Goal: Transaction & Acquisition: Purchase product/service

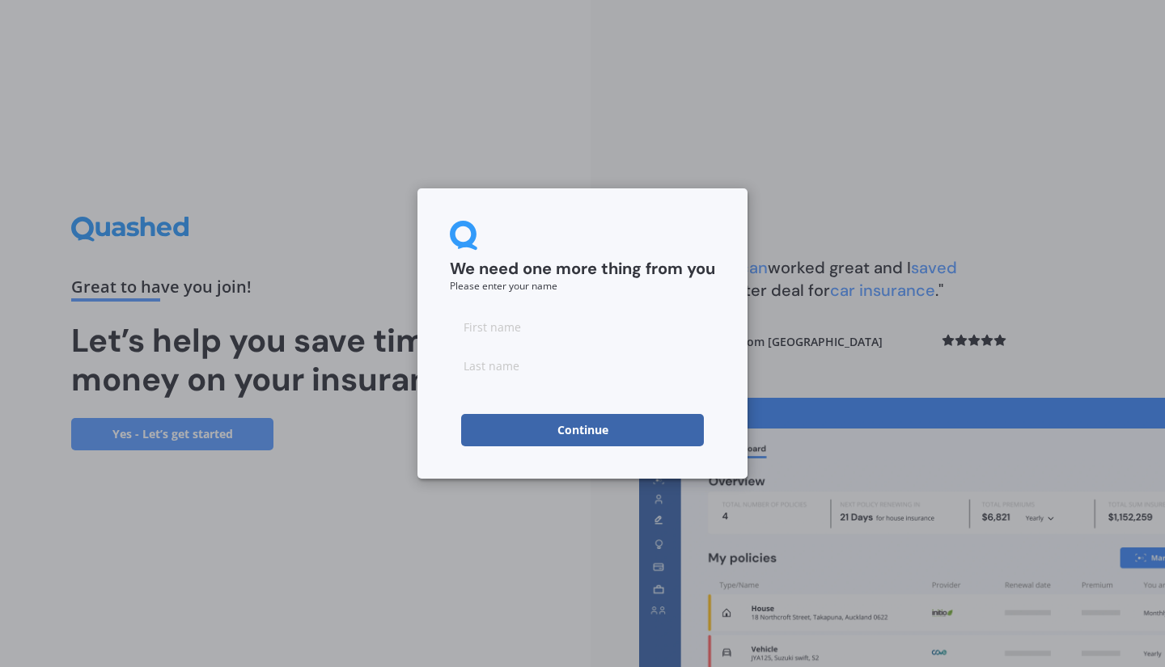
click at [521, 327] on input at bounding box center [582, 327] width 265 height 32
type input "Samar"
type input "Singh"
click at [540, 421] on button "Continue" at bounding box center [582, 430] width 243 height 32
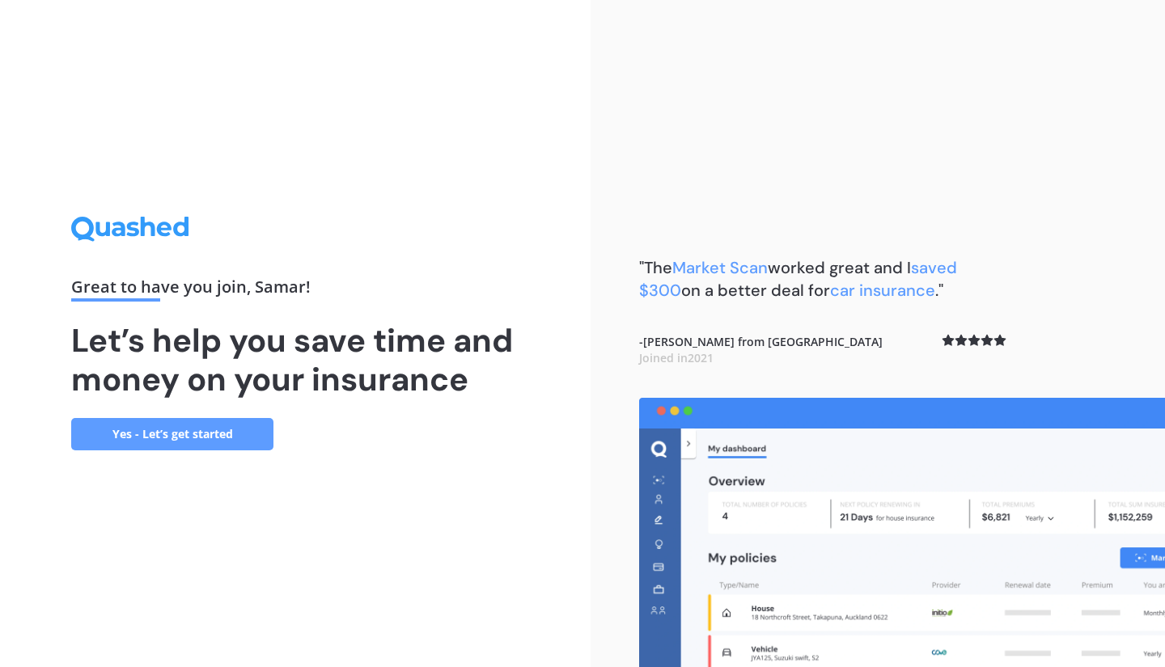
click at [225, 425] on link "Yes - Let’s get started" at bounding box center [172, 434] width 202 height 32
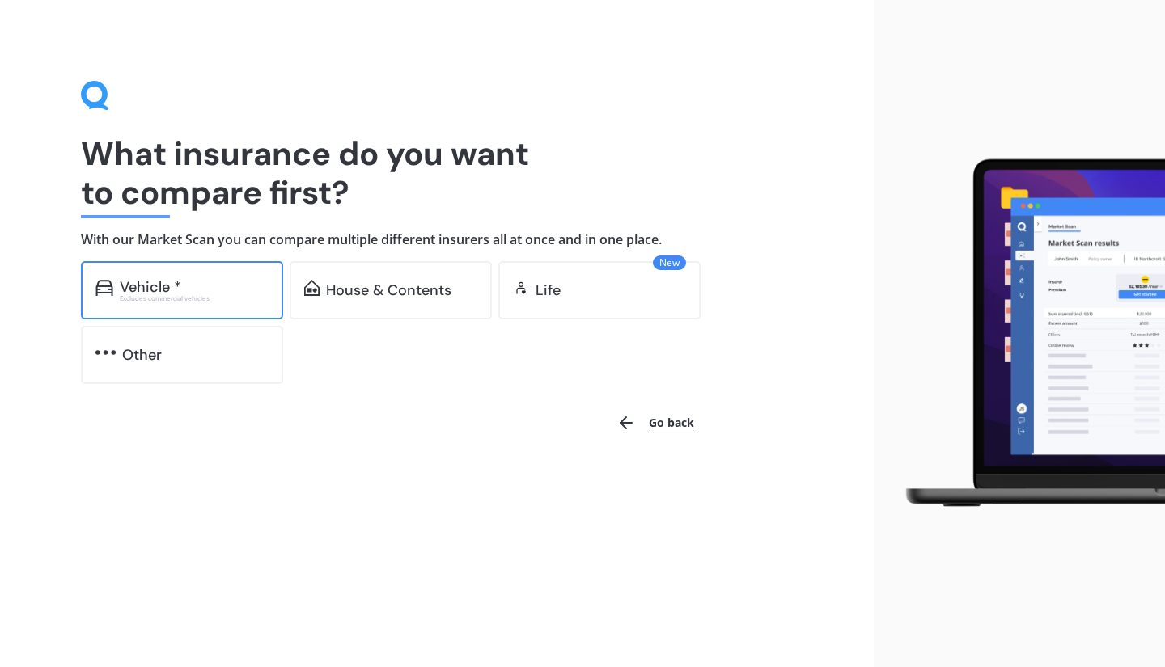
click at [205, 290] on div "Vehicle *" at bounding box center [194, 287] width 149 height 16
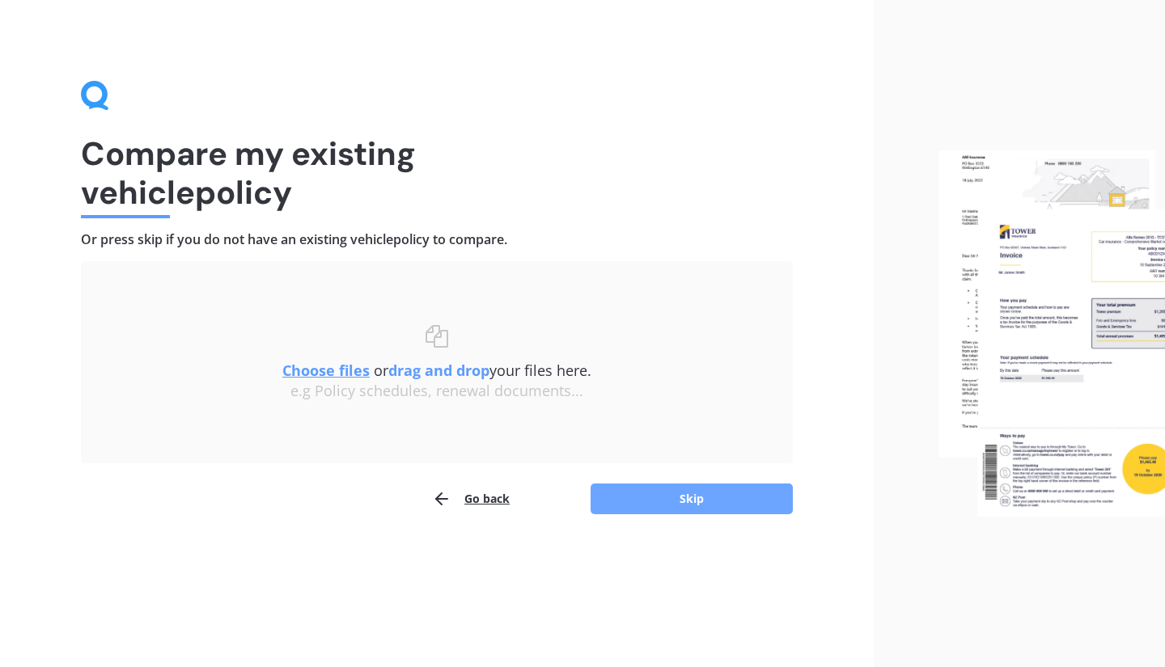
click at [622, 498] on button "Skip" at bounding box center [692, 499] width 202 height 31
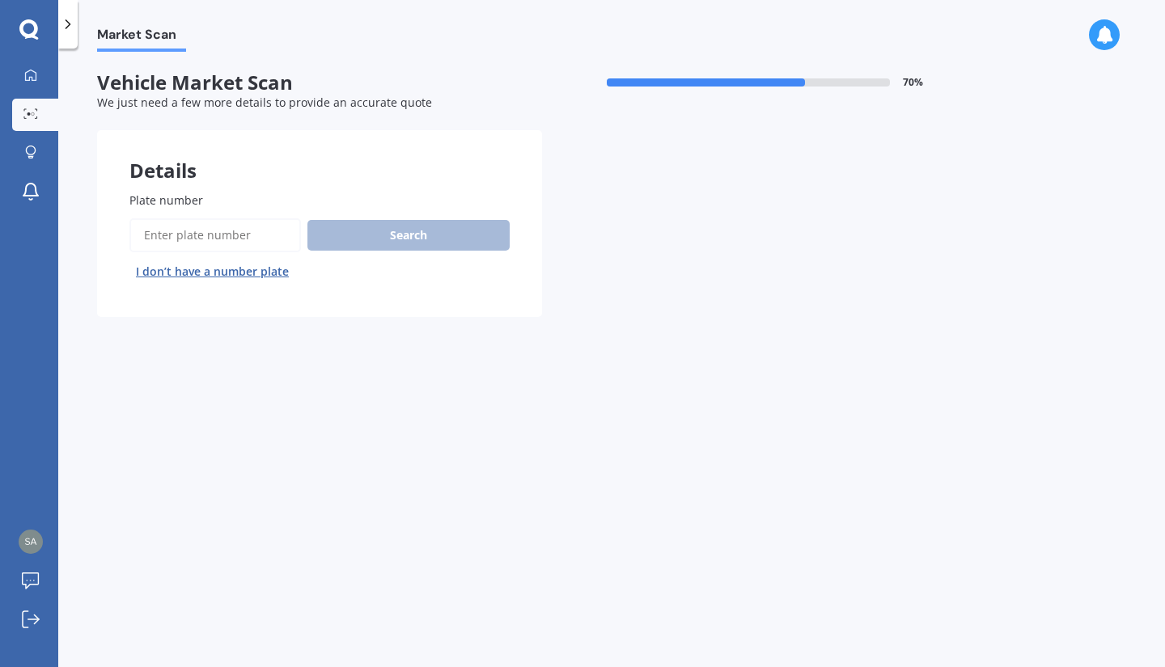
click at [263, 248] on input "Plate number" at bounding box center [214, 235] width 171 height 34
type input "pew431"
click at [0, 0] on button "Next" at bounding box center [0, 0] width 0 height 0
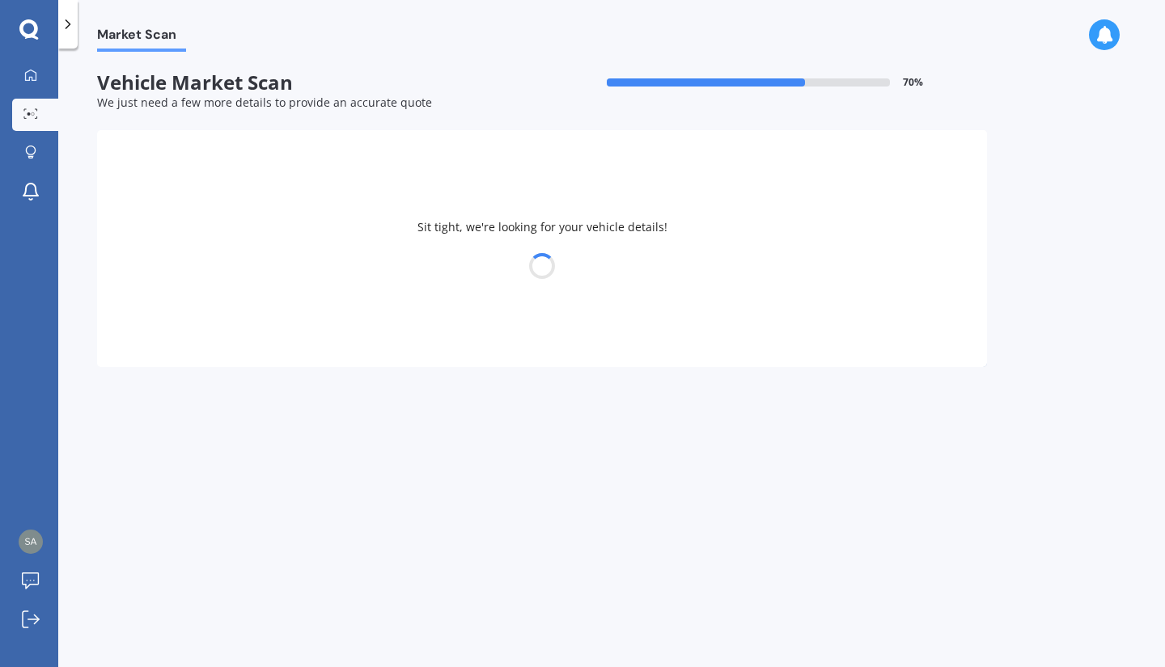
select select "TOYOTA"
select select "CAMRY"
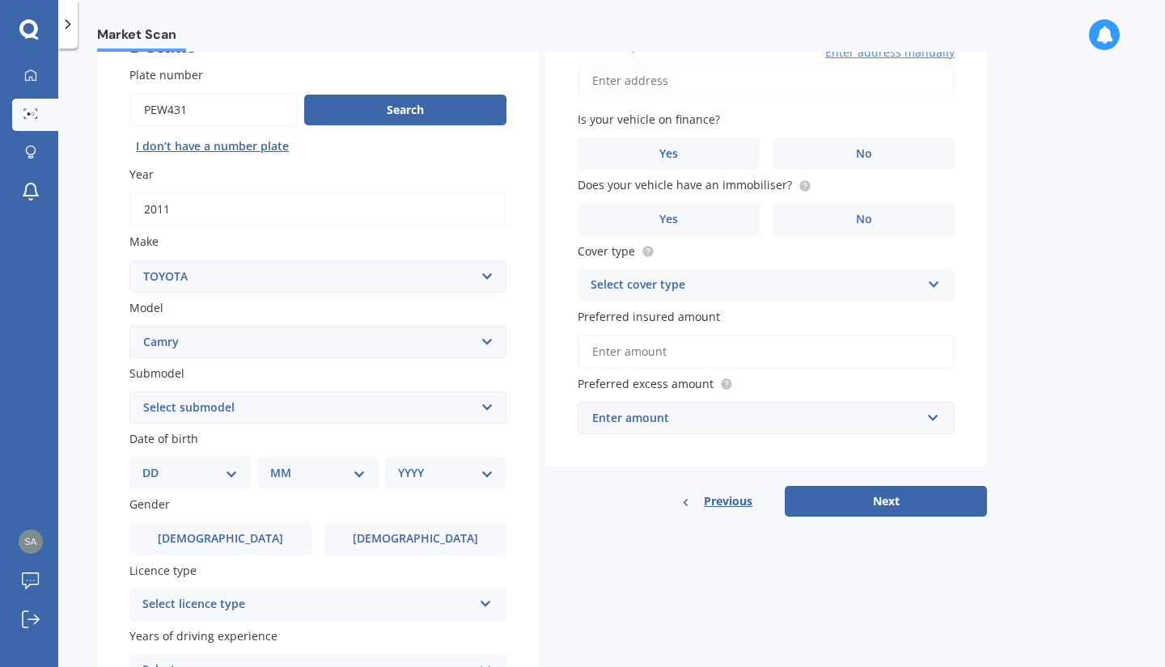
scroll to position [128, 0]
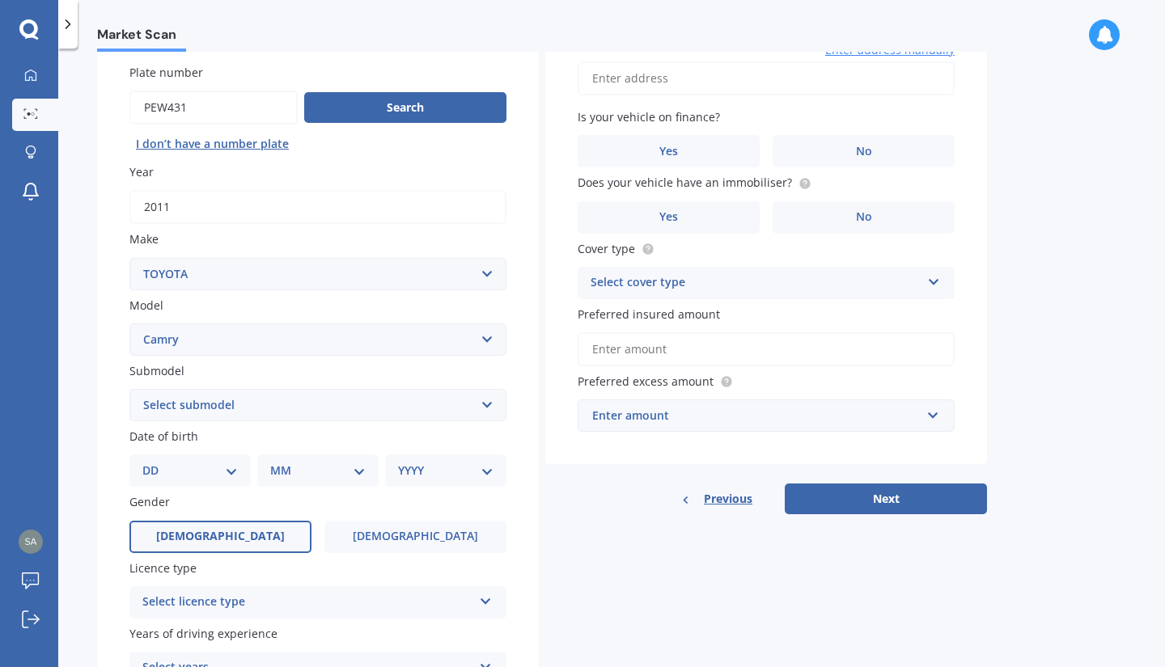
click at [237, 535] on label "Male" at bounding box center [220, 537] width 182 height 32
click at [0, 0] on input "Male" at bounding box center [0, 0] width 0 height 0
click at [215, 473] on select "DD 01 02 03 04 05 06 07 08 09 10 11 12 13 14 15 16 17 18 19 20 21 22 23 24 25 2…" at bounding box center [189, 471] width 95 height 18
select select "21"
click at [155, 464] on select "DD 01 02 03 04 05 06 07 08 09 10 11 12 13 14 15 16 17 18 19 20 21 22 23 24 25 2…" at bounding box center [189, 471] width 95 height 18
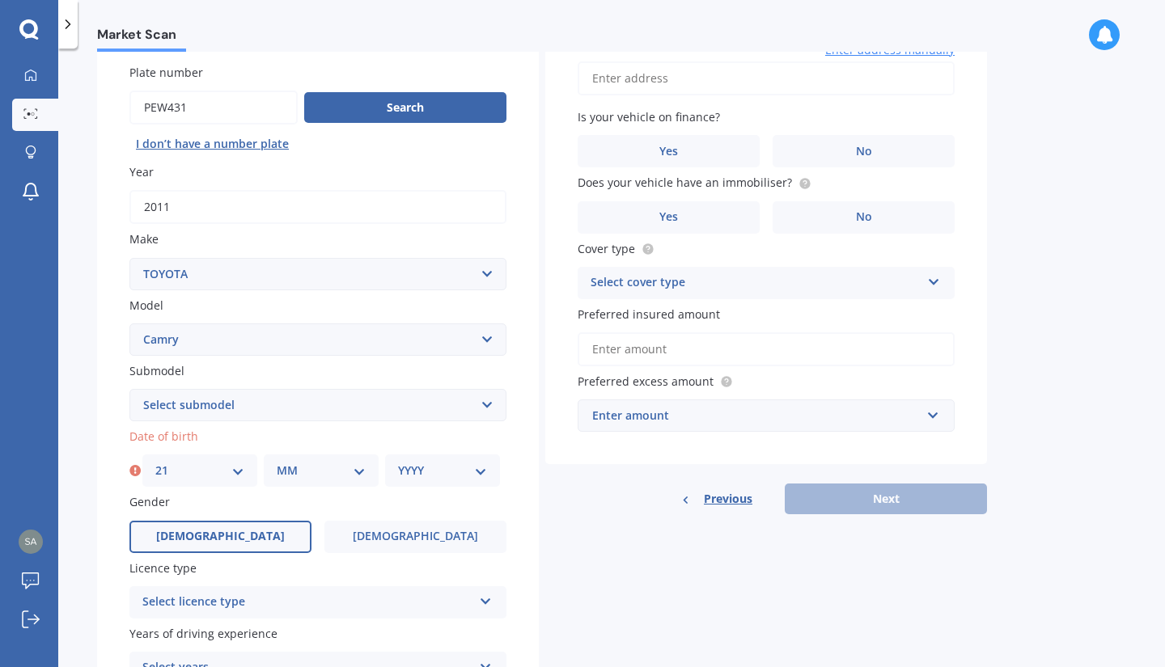
click at [318, 468] on select "MM 01 02 03 04 05 06 07 08 09 10 11 12" at bounding box center [321, 471] width 89 height 18
select select "07"
click at [277, 464] on select "MM 01 02 03 04 05 06 07 08 09 10 11 12" at bounding box center [321, 471] width 89 height 18
click at [434, 472] on select "YYYY 2025 2024 2023 2022 2021 2020 2019 2018 2017 2016 2015 2014 2013 2012 2011…" at bounding box center [442, 471] width 89 height 18
select select "1997"
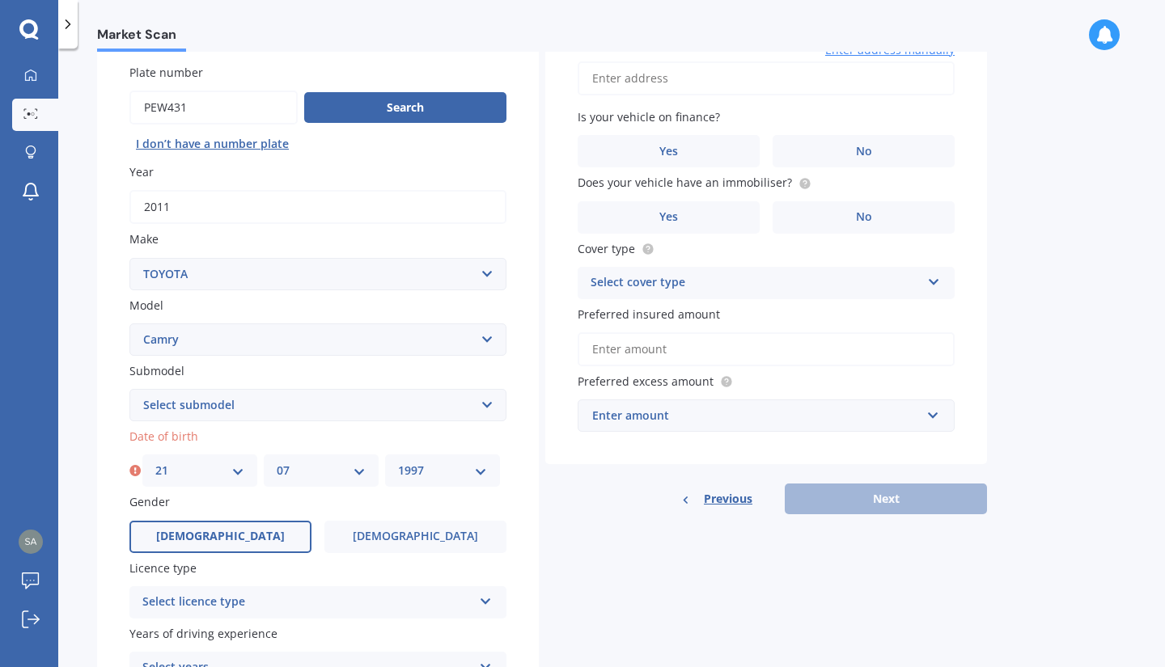
click at [398, 464] on select "YYYY 2025 2024 2023 2022 2021 2020 2019 2018 2017 2016 2015 2014 2013 2012 2011…" at bounding box center [442, 471] width 89 height 18
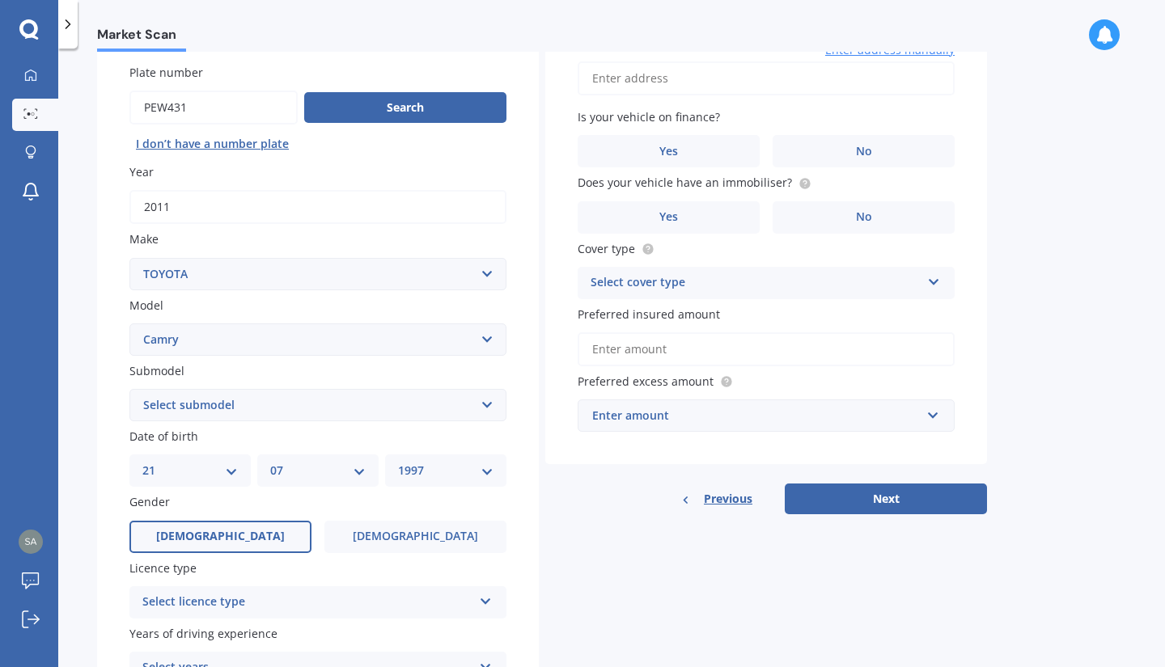
click at [303, 416] on select "Select submodel (All other) Altise 2.4 Altise 3.0 V6 Ateva 2.4 Ateva 3.0 V6 Azu…" at bounding box center [317, 405] width 377 height 32
select select "HYBRID G PACKAGE"
click at [129, 391] on select "Select submodel (All other) Altise 2.4 Altise 3.0 V6 Ateva 2.4 Ateva 3.0 V6 Azu…" at bounding box center [317, 405] width 377 height 32
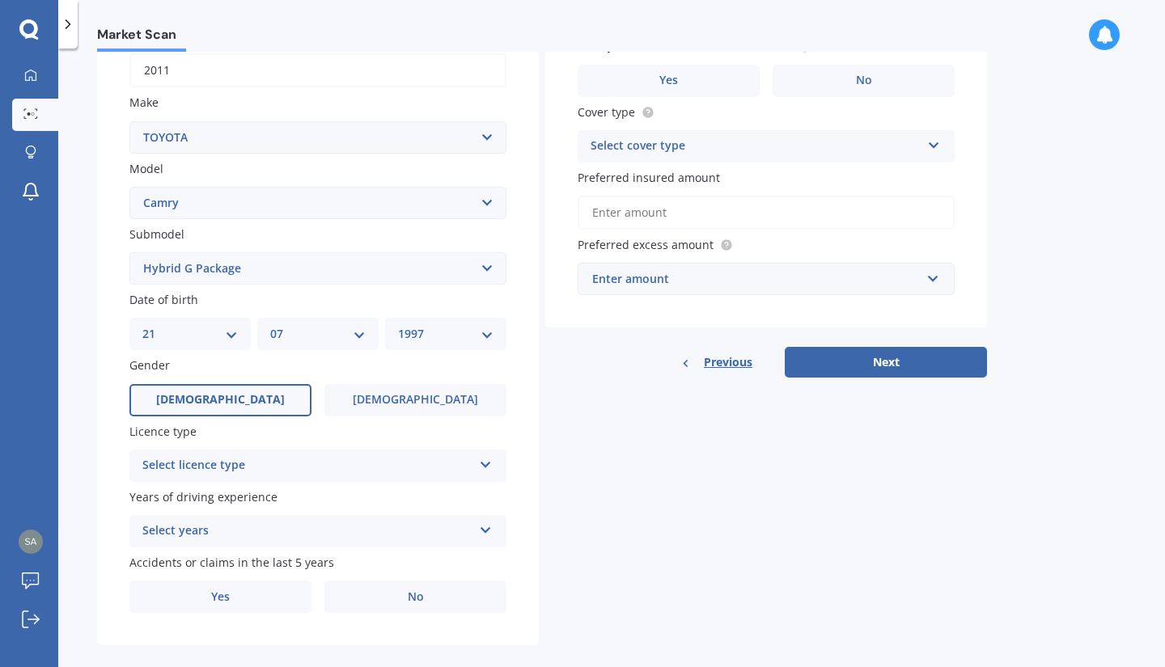
scroll to position [266, 0]
click at [256, 464] on div "Select licence type" at bounding box center [307, 464] width 330 height 19
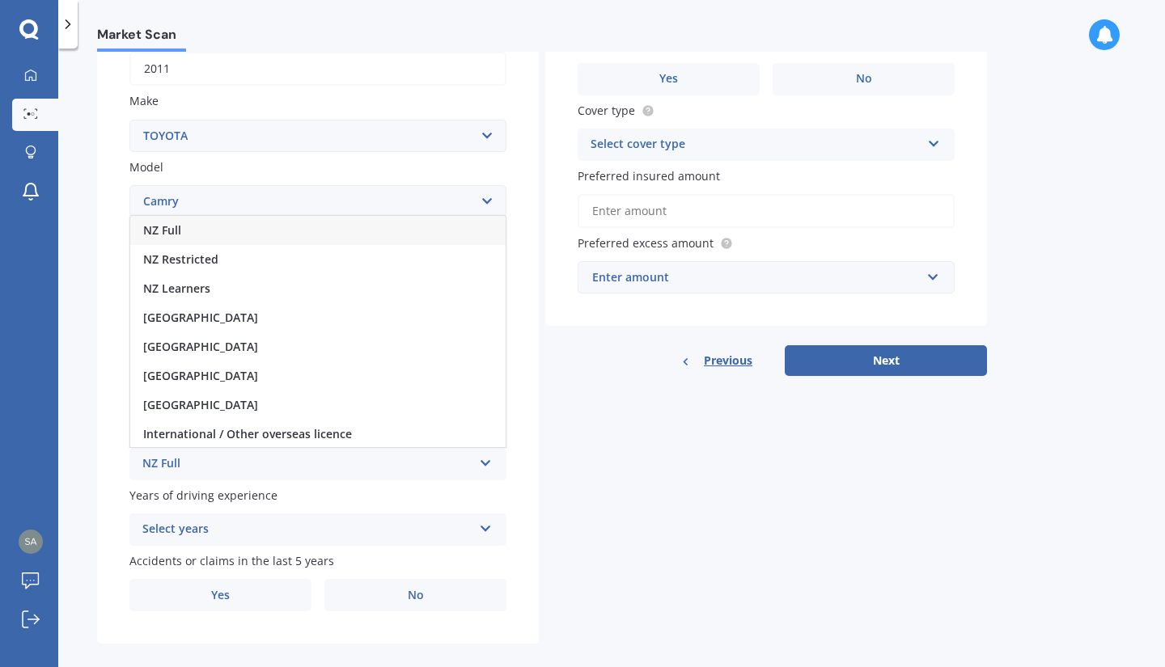
click at [277, 235] on div "NZ Full" at bounding box center [317, 230] width 375 height 29
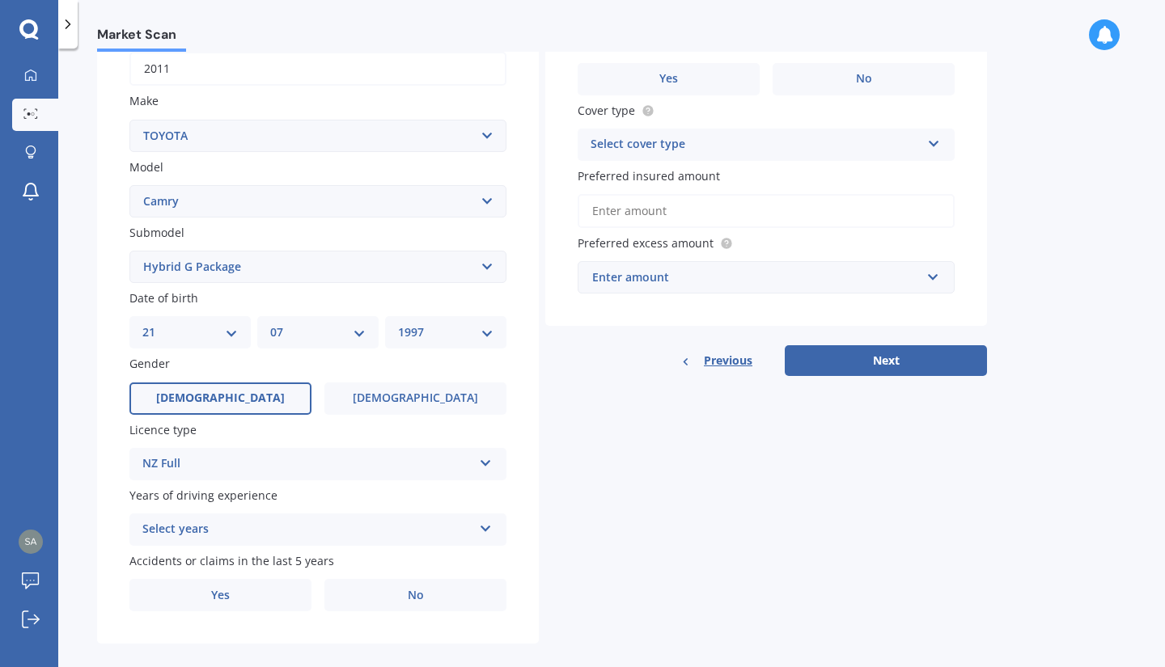
click at [225, 522] on div "Select years 5 or more years 4 years 3 years 2 years 1 year" at bounding box center [317, 530] width 377 height 32
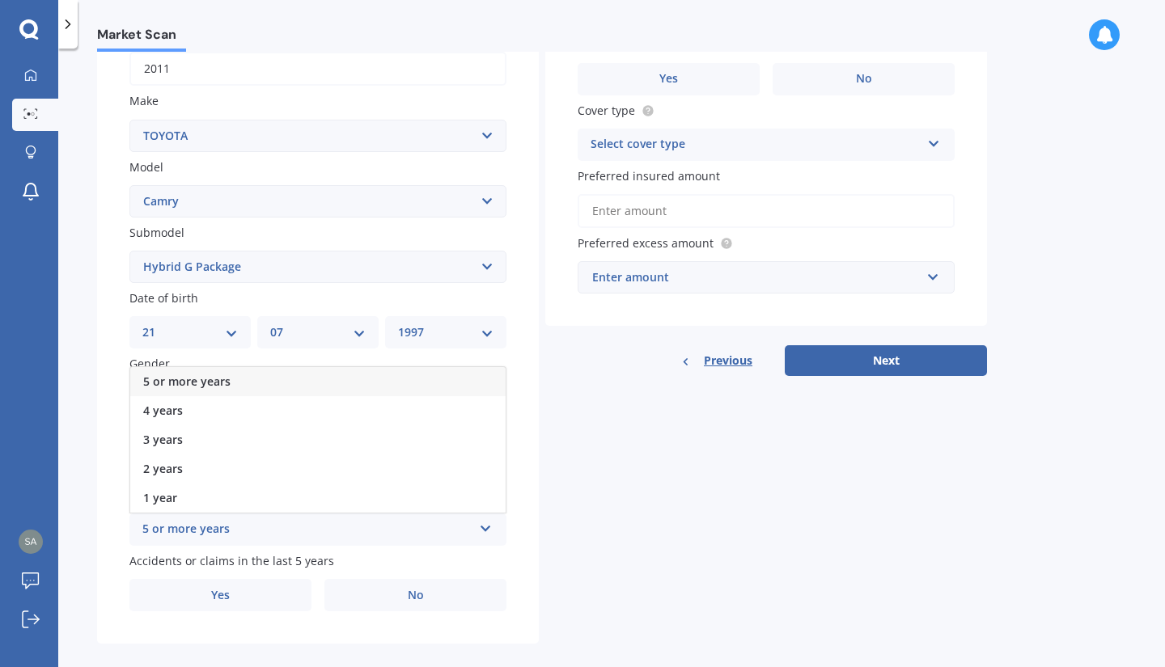
click at [244, 391] on div "5 or more years" at bounding box center [317, 381] width 375 height 29
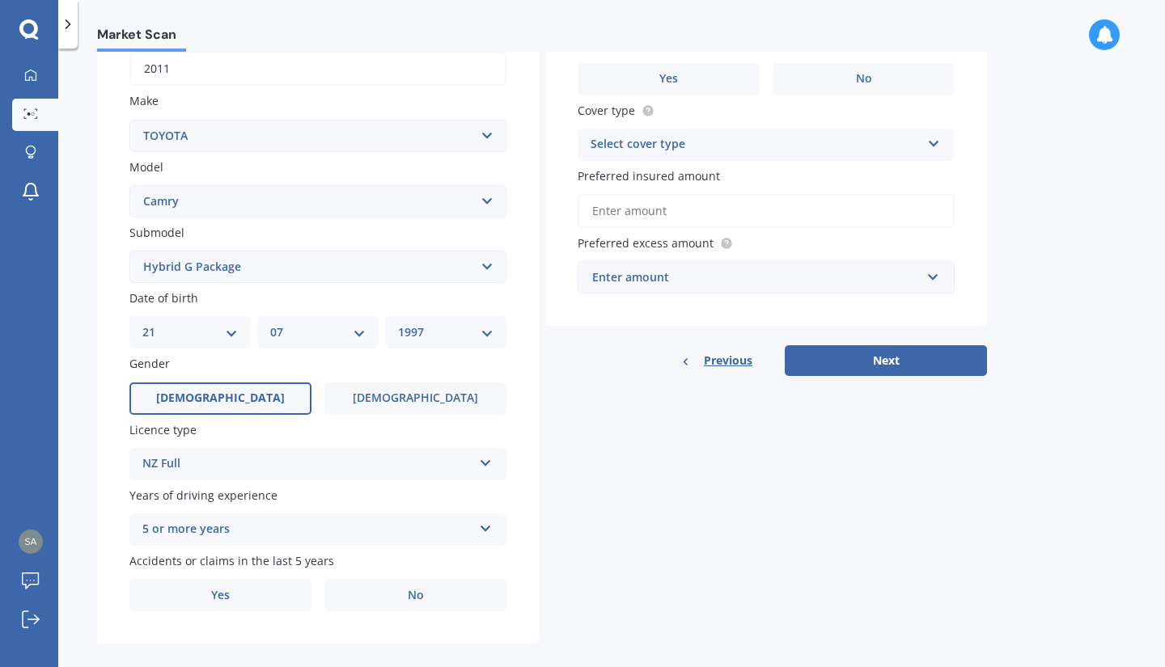
scroll to position [289, 0]
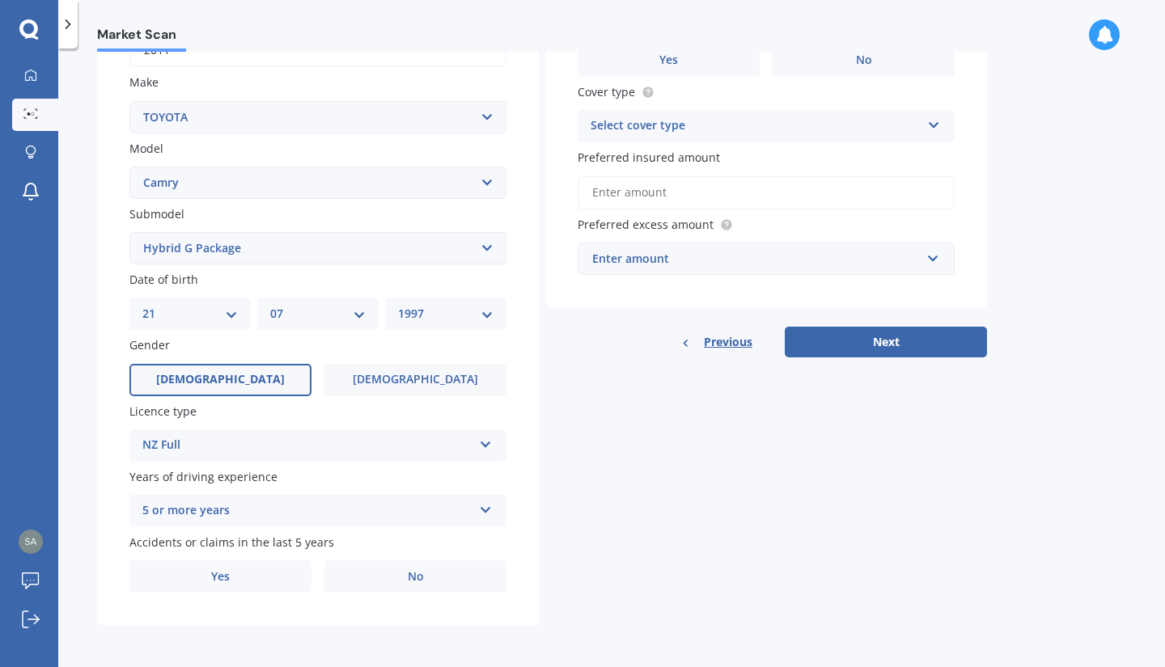
click at [235, 514] on div "5 or more years" at bounding box center [307, 511] width 330 height 19
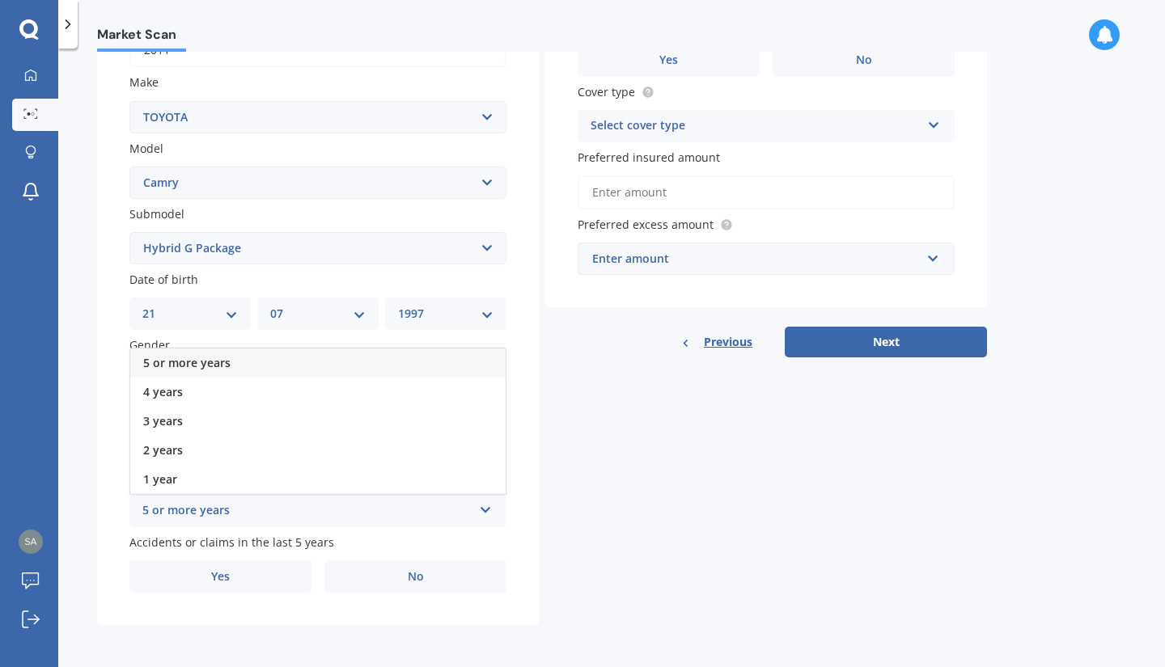
click at [235, 514] on div "5 or more years" at bounding box center [307, 511] width 330 height 19
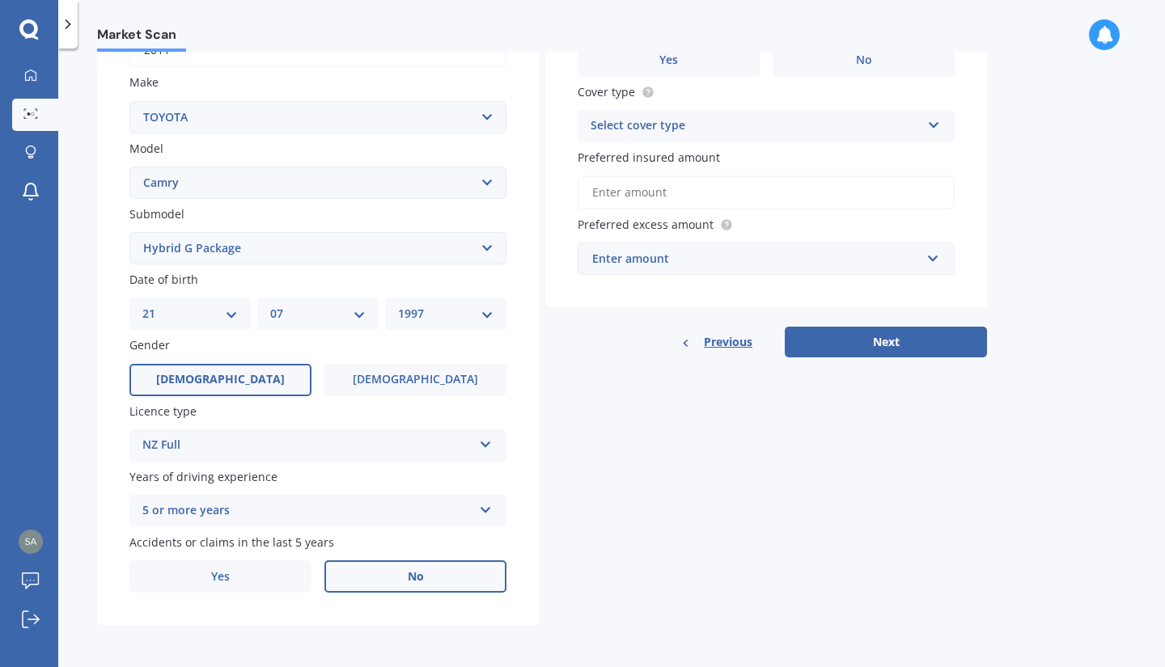
click at [366, 576] on label "No" at bounding box center [415, 577] width 182 height 32
click at [0, 0] on input "No" at bounding box center [0, 0] width 0 height 0
click at [375, 564] on label "No" at bounding box center [415, 577] width 182 height 32
click at [0, 0] on input "No" at bounding box center [0, 0] width 0 height 0
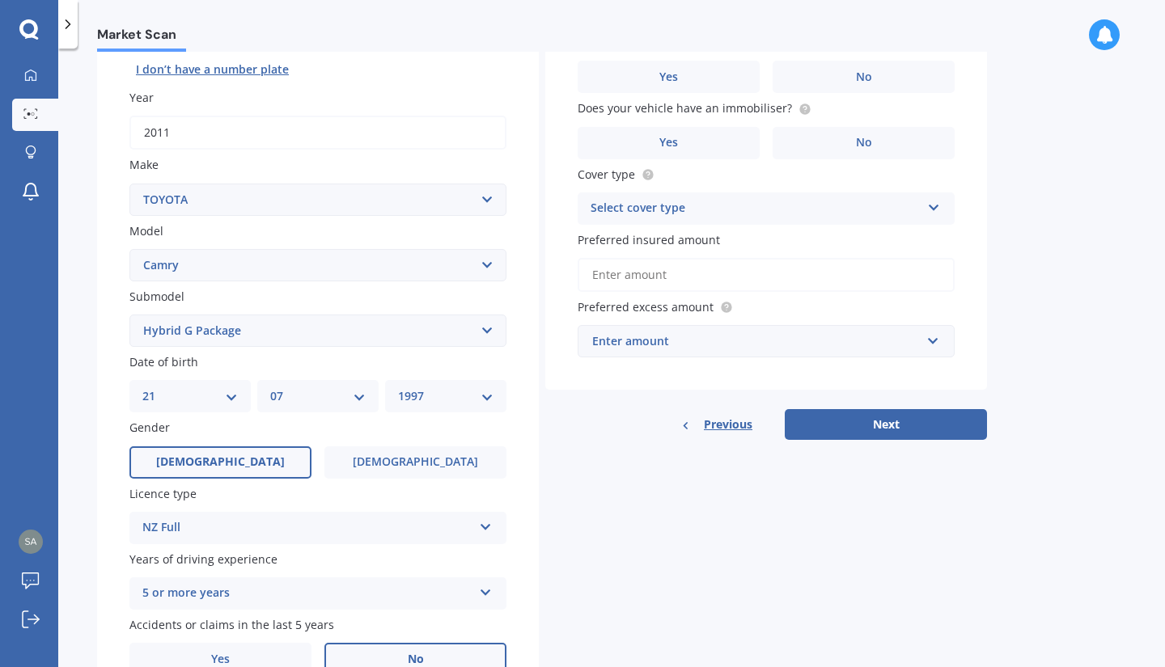
scroll to position [0, 0]
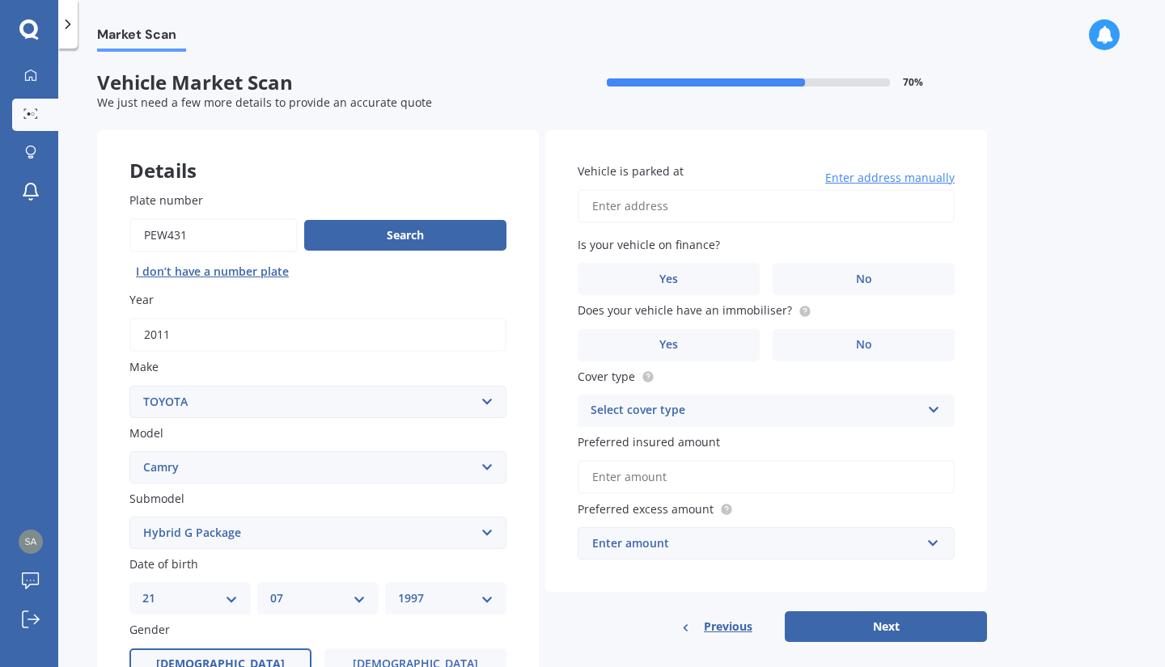
click at [684, 210] on input "Vehicle is parked at" at bounding box center [766, 206] width 377 height 34
type input "2/68 Matipo Street RiccartonChristchurch 8041"
click at [786, 278] on label "No" at bounding box center [864, 279] width 182 height 32
click at [0, 0] on input "No" at bounding box center [0, 0] width 0 height 0
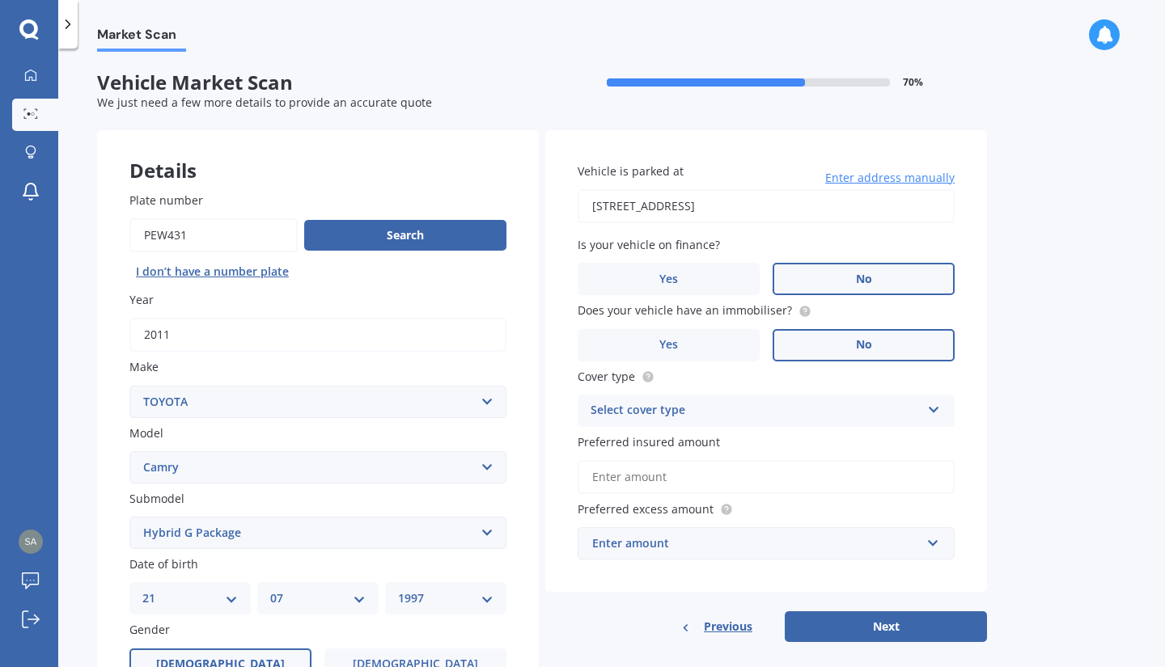
click at [798, 332] on label "No" at bounding box center [864, 345] width 182 height 32
click at [0, 0] on input "No" at bounding box center [0, 0] width 0 height 0
click at [784, 399] on div "Select cover type Comprehensive Third Party, Fire & Theft Third Party" at bounding box center [766, 411] width 377 height 32
click at [768, 433] on div "Comprehensive" at bounding box center [765, 442] width 375 height 29
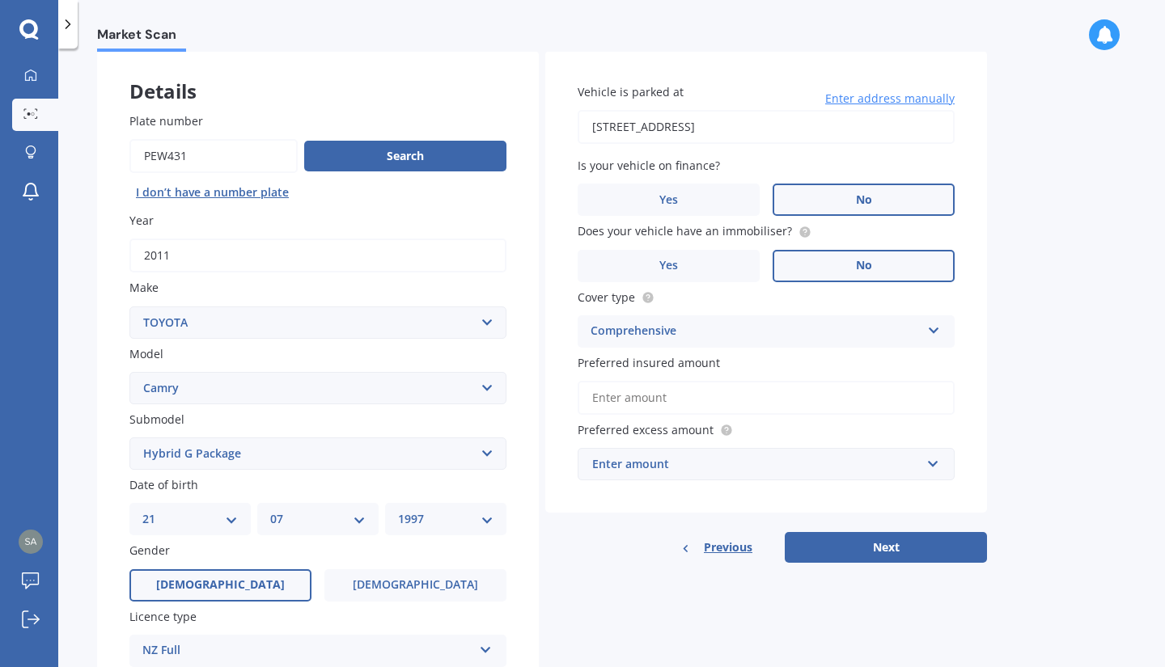
scroll to position [80, 0]
click at [775, 396] on input "Preferred insured amount" at bounding box center [766, 397] width 377 height 34
click at [763, 469] on div "Enter amount" at bounding box center [756, 464] width 328 height 18
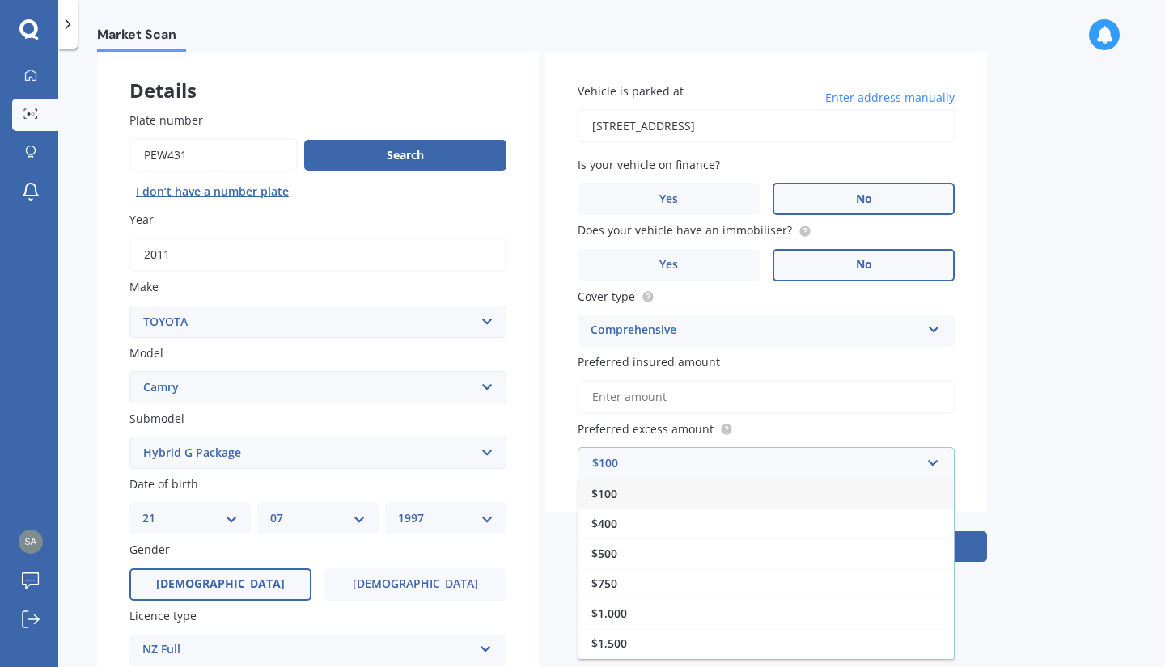
click at [738, 487] on div "$100" at bounding box center [765, 494] width 375 height 30
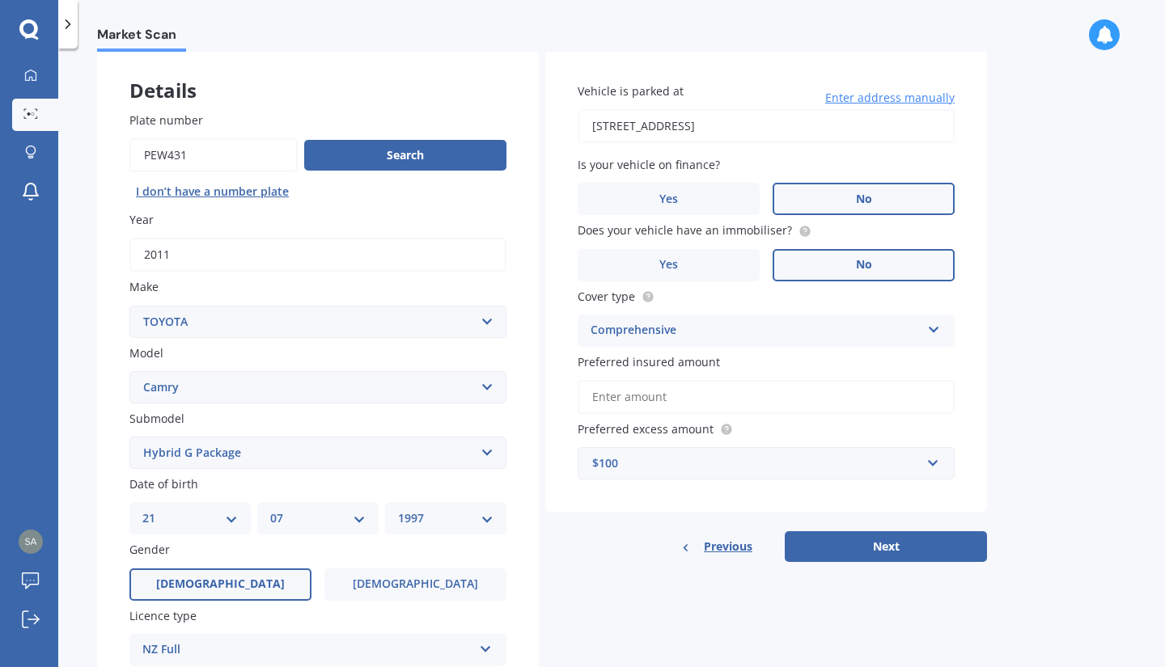
click at [742, 402] on input "Preferred insured amount" at bounding box center [766, 397] width 377 height 34
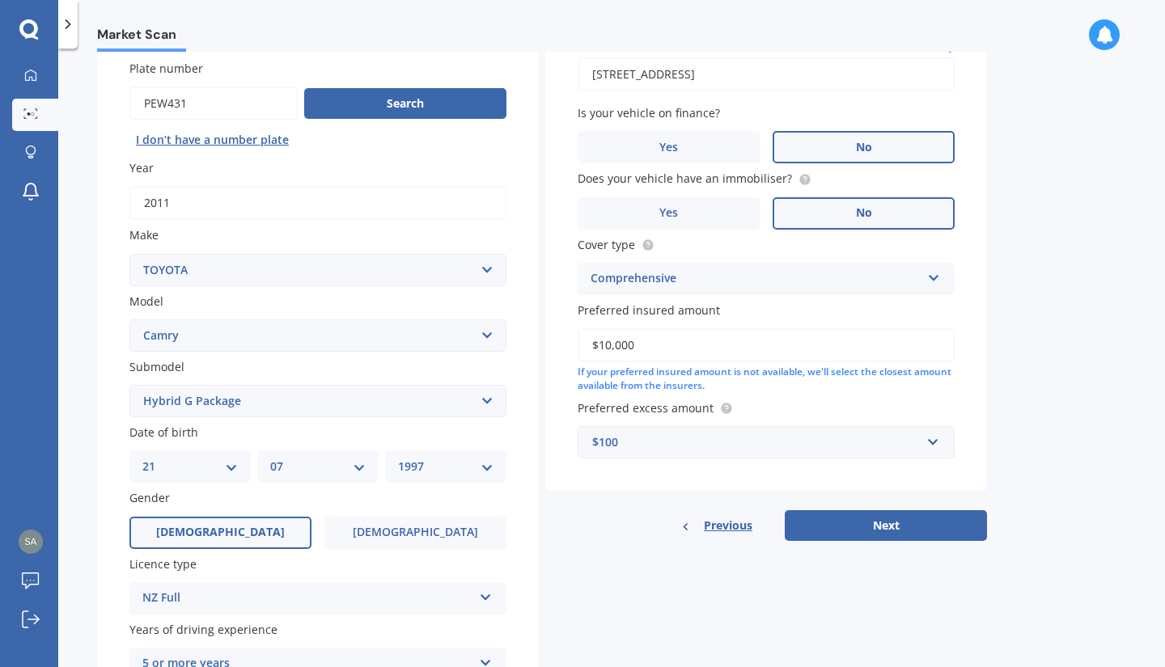
scroll to position [133, 0]
type input "$10,000"
click at [772, 440] on div "$100" at bounding box center [756, 442] width 328 height 18
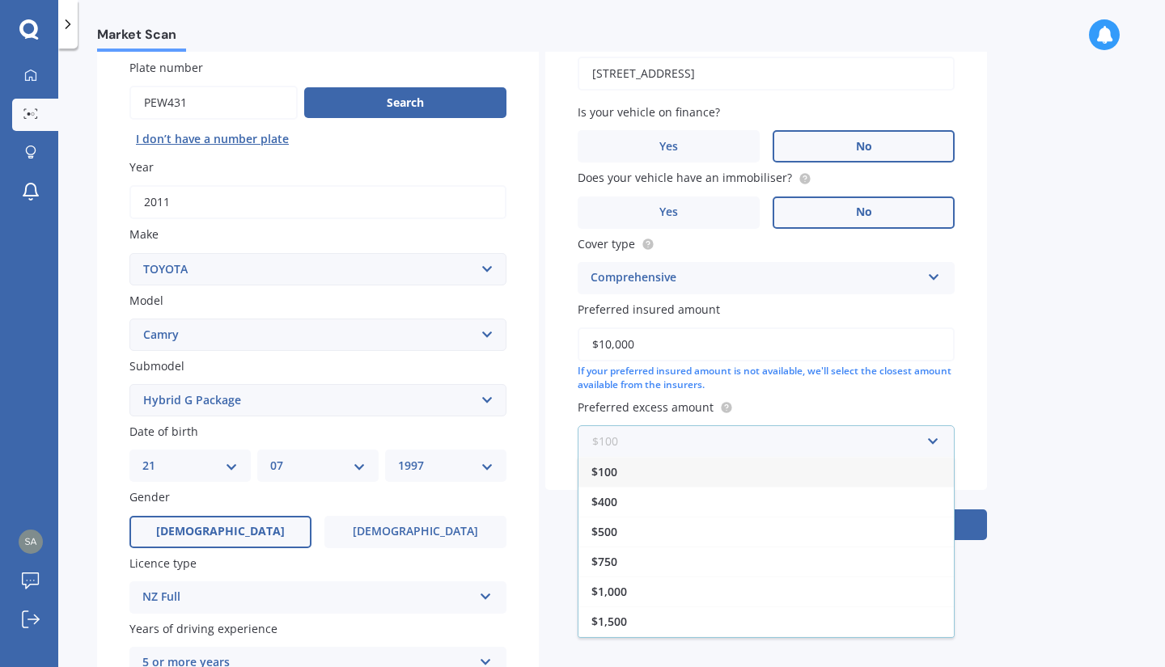
click at [719, 451] on input "text" at bounding box center [760, 441] width 362 height 31
click at [713, 472] on div "$100" at bounding box center [765, 472] width 375 height 30
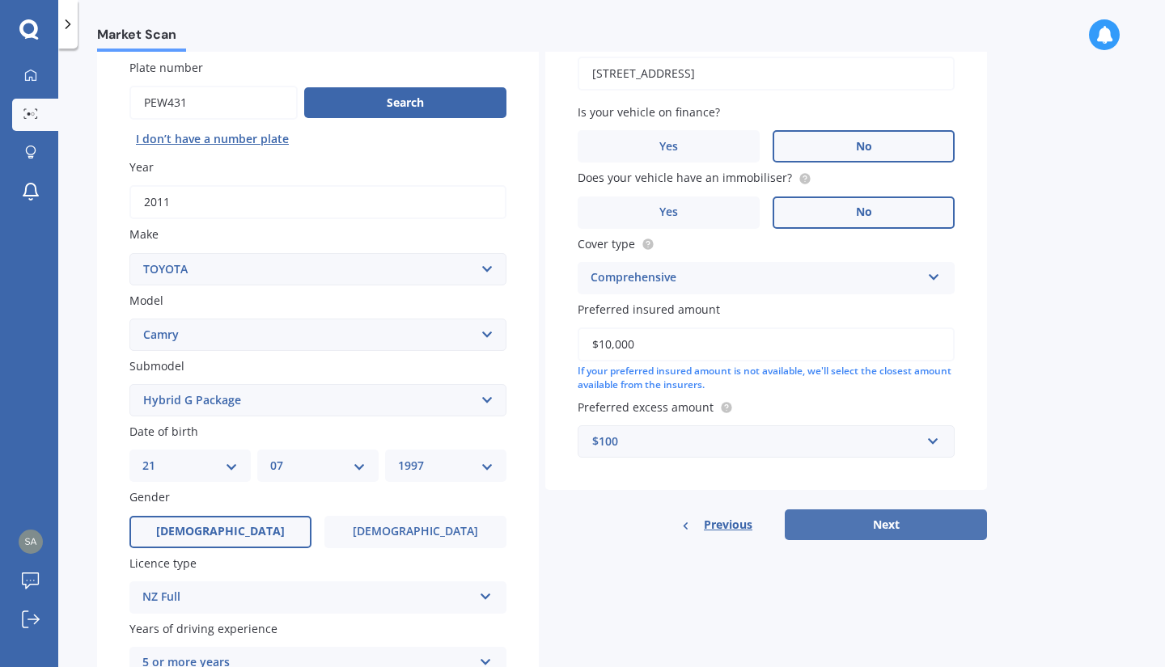
click at [881, 531] on button "Next" at bounding box center [886, 525] width 202 height 31
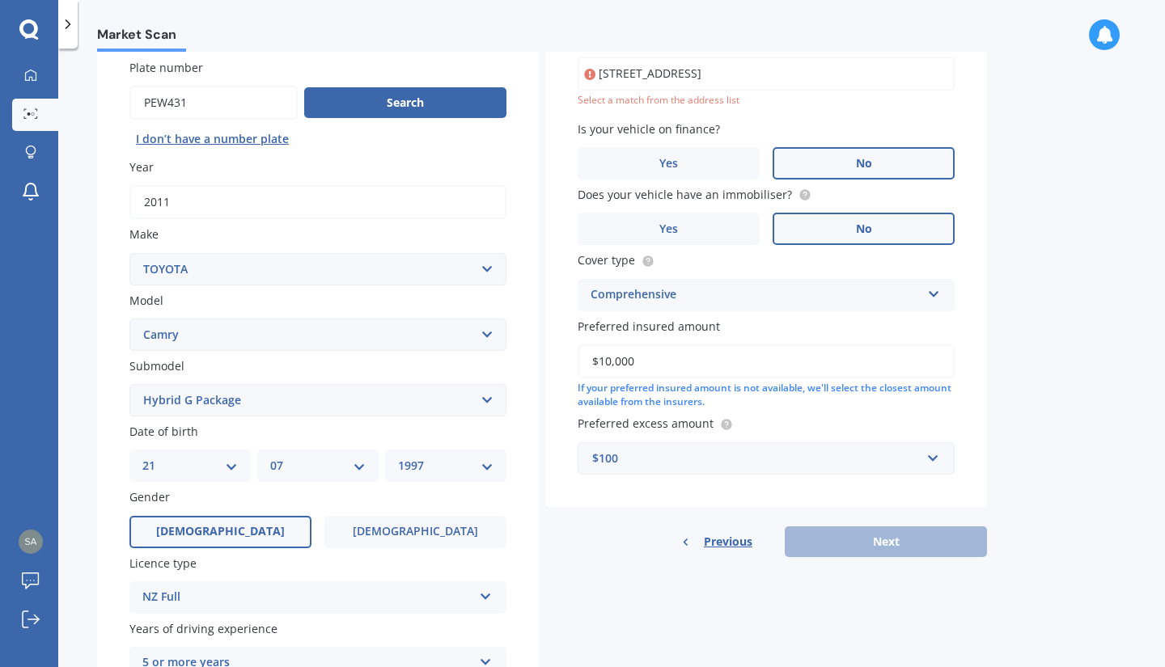
scroll to position [111, 0]
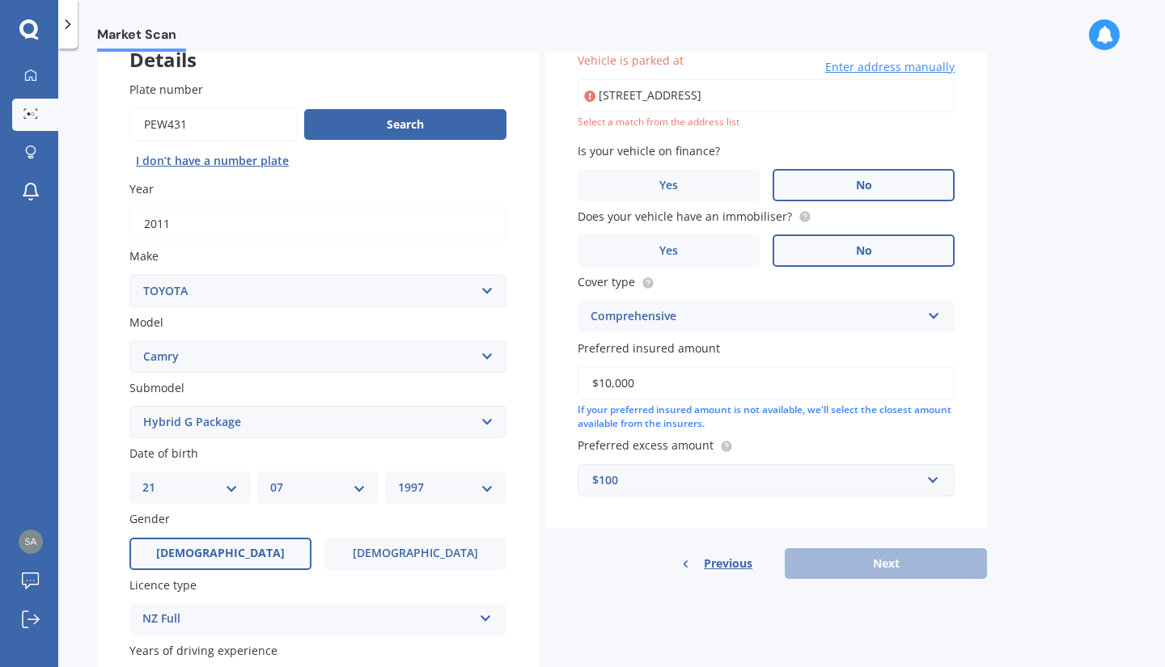
click at [754, 89] on input "2/68 Matipo Street RiccartonChristchurch 8041" at bounding box center [766, 95] width 377 height 34
click at [751, 95] on input "2/68 Matipo Street RiccartonChristchurch 8041" at bounding box center [766, 95] width 377 height 34
type input "2/68 Matipo Street, Riccarton, Christchurch 8041"
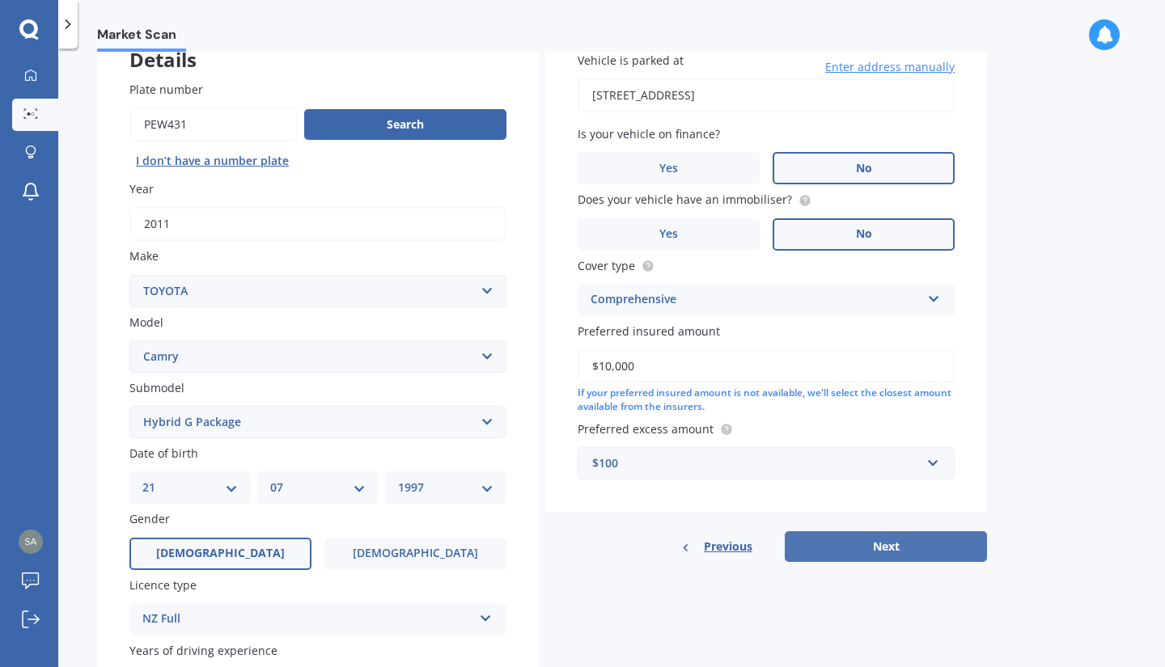
click at [853, 544] on button "Next" at bounding box center [886, 546] width 202 height 31
select select "21"
select select "07"
select select "1997"
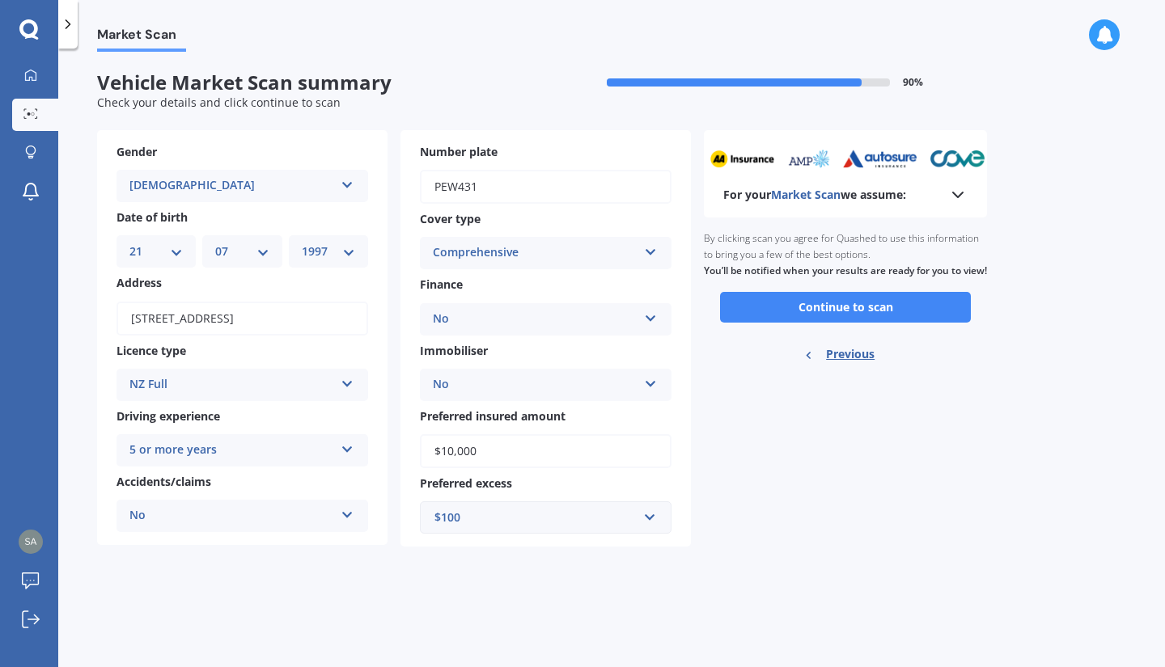
scroll to position [0, 0]
click at [844, 323] on button "Continue to scan" at bounding box center [845, 307] width 251 height 31
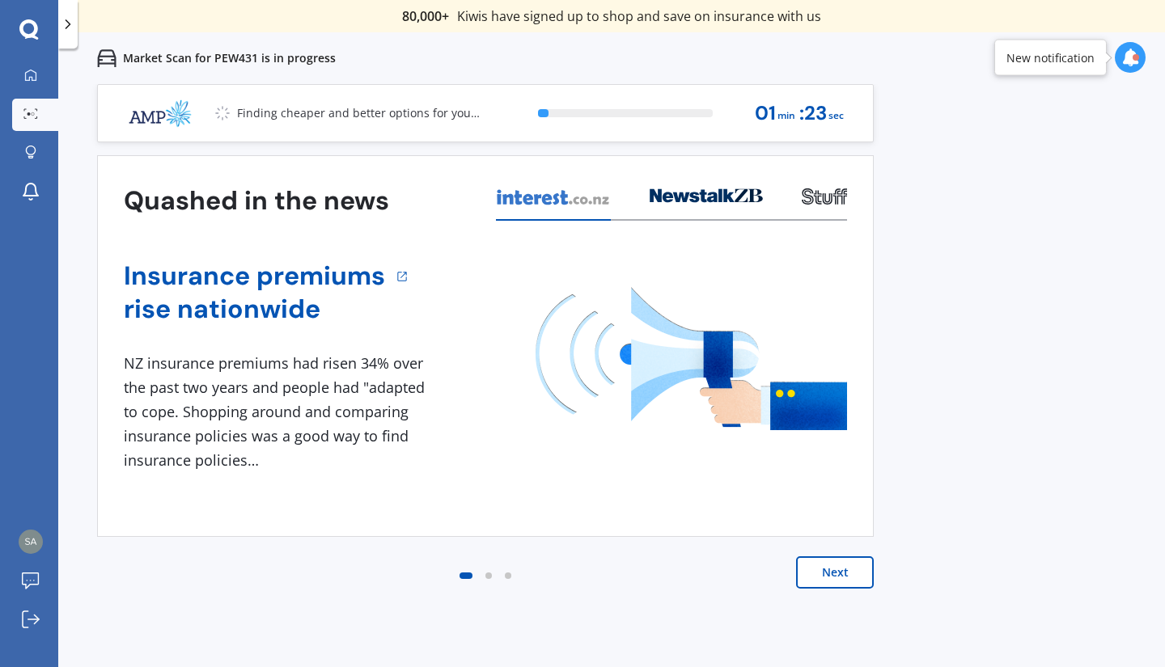
click at [814, 568] on button "Next" at bounding box center [835, 573] width 78 height 32
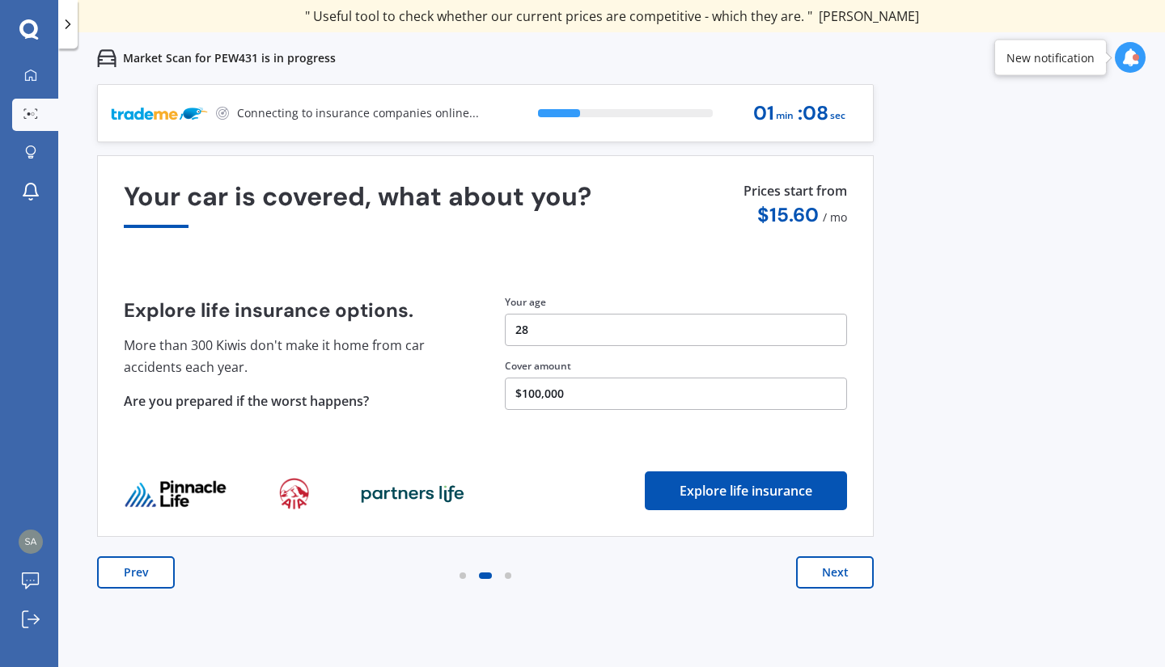
click at [814, 568] on button "Next" at bounding box center [835, 573] width 78 height 32
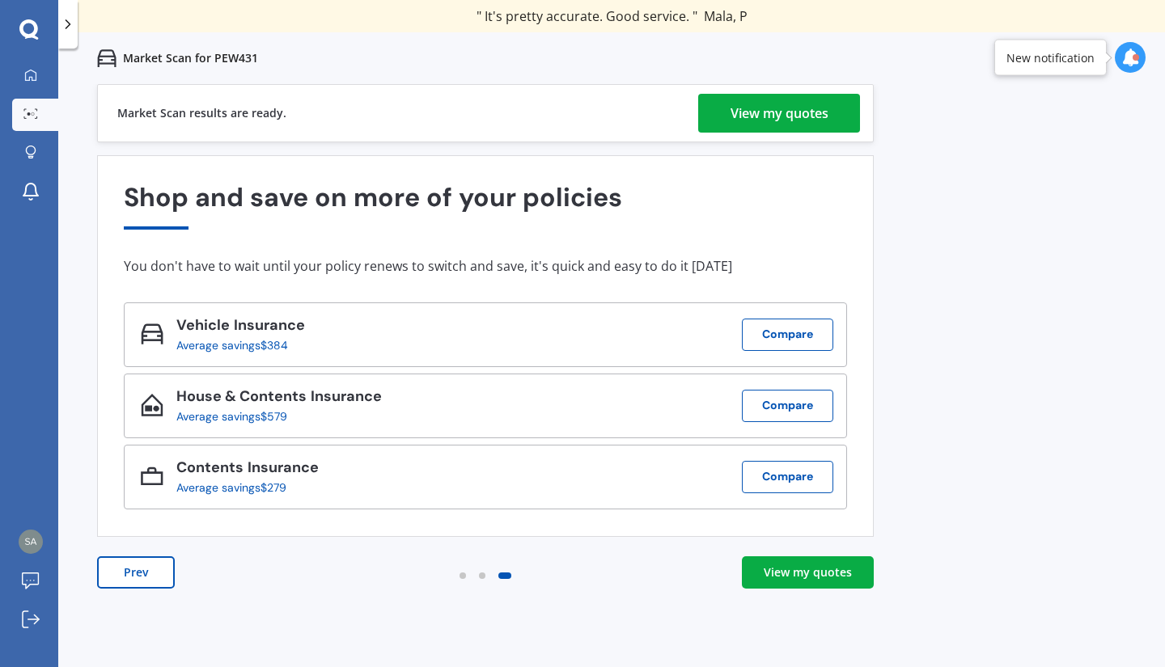
click at [793, 607] on div "Prev View my quotes" at bounding box center [485, 589] width 777 height 65
click at [802, 581] on link "View my quotes" at bounding box center [808, 573] width 132 height 32
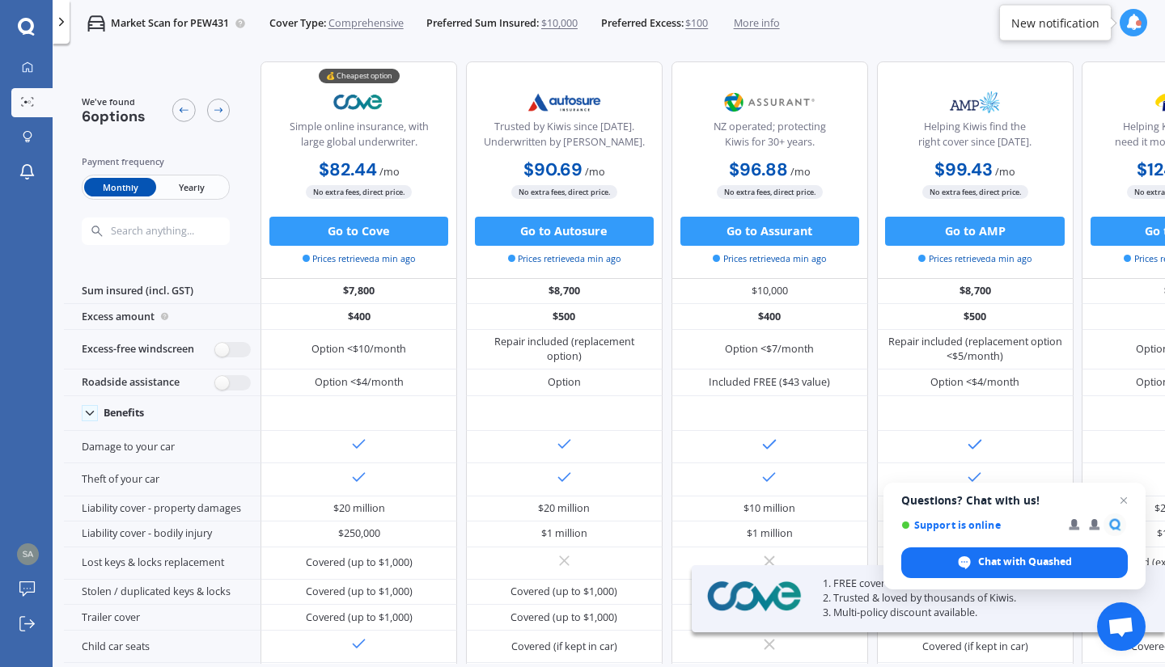
click at [196, 197] on div "Monthly Yearly" at bounding box center [156, 187] width 149 height 25
click at [189, 188] on span "Yearly" at bounding box center [191, 187] width 71 height 19
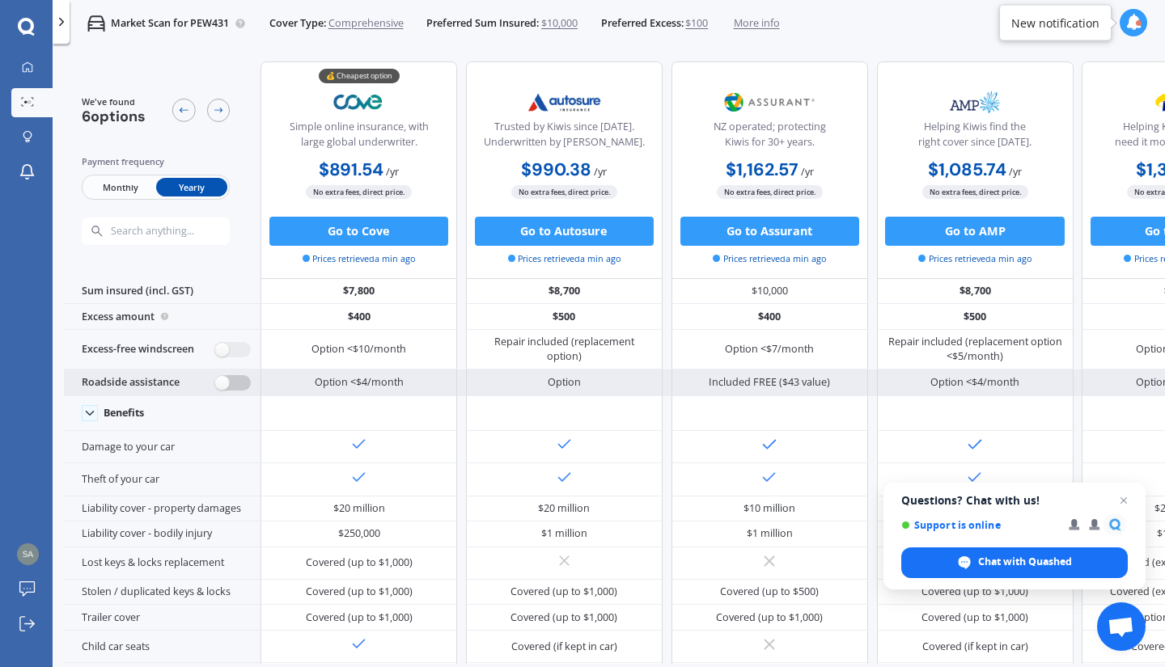
click at [237, 378] on label at bounding box center [233, 382] width 36 height 15
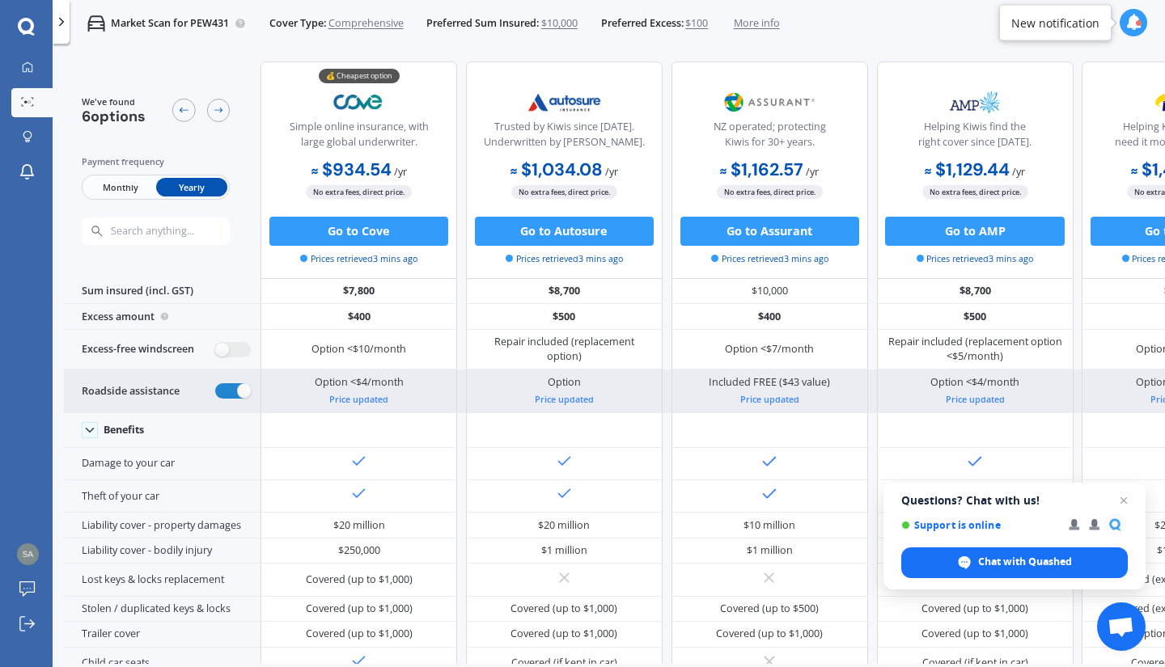
click at [237, 378] on div "Roadside assistance" at bounding box center [162, 391] width 197 height 43
click at [233, 386] on label at bounding box center [233, 390] width 36 height 15
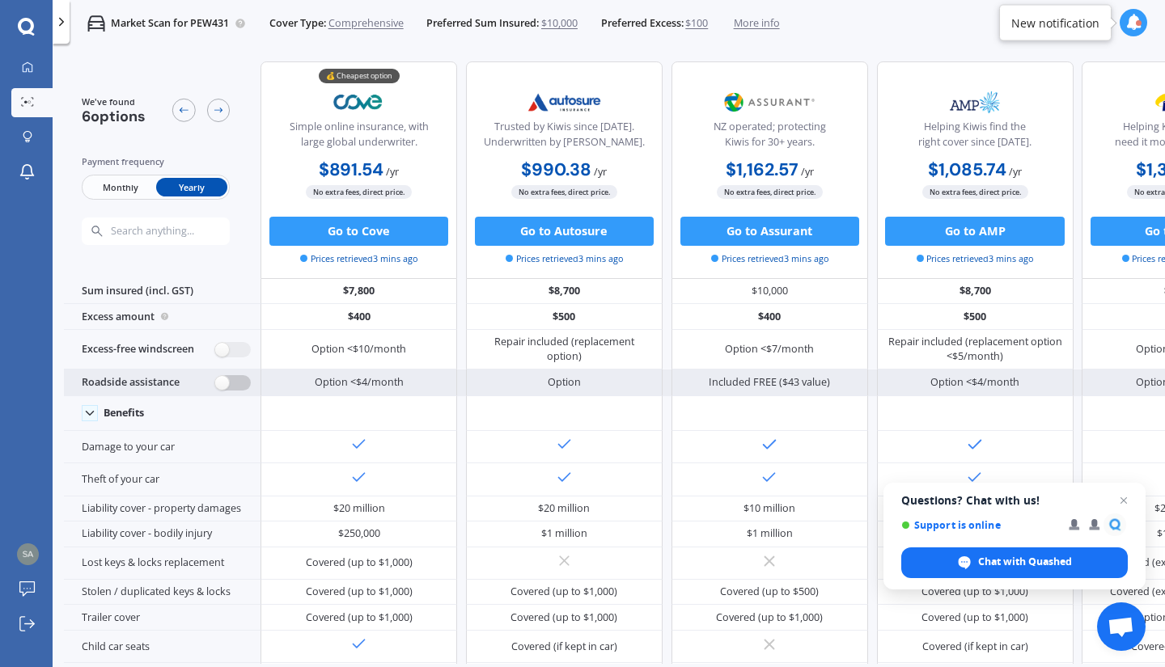
click at [235, 377] on label at bounding box center [233, 382] width 36 height 15
radio input "true"
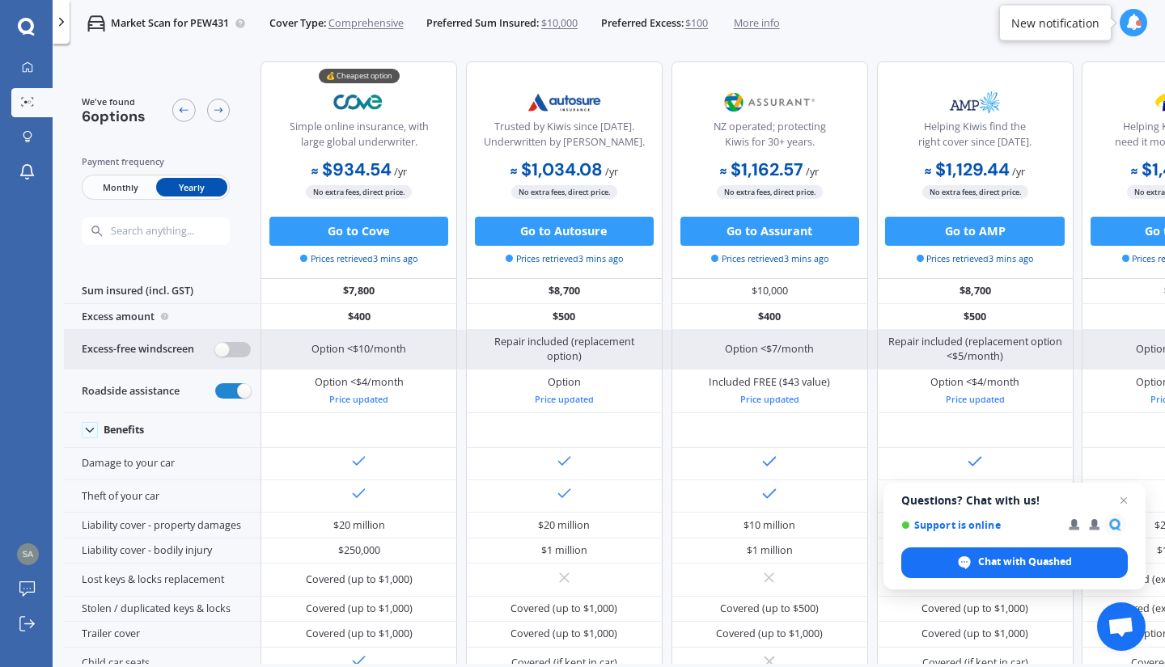
click at [228, 347] on label at bounding box center [233, 349] width 36 height 15
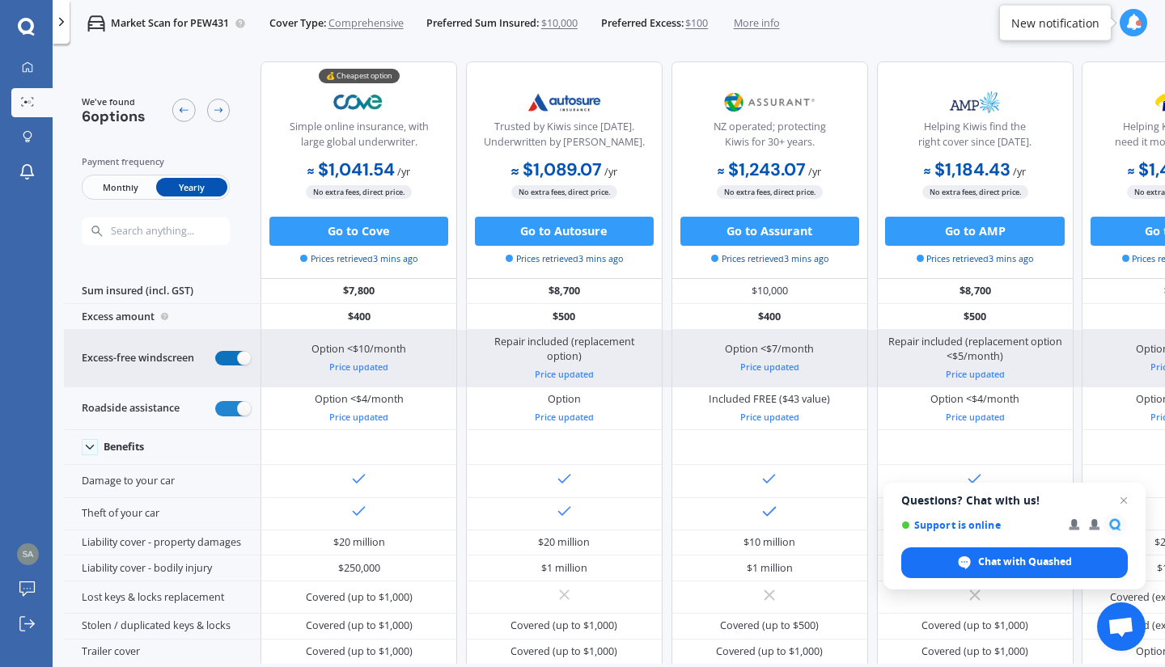
click at [228, 353] on label at bounding box center [233, 358] width 36 height 15
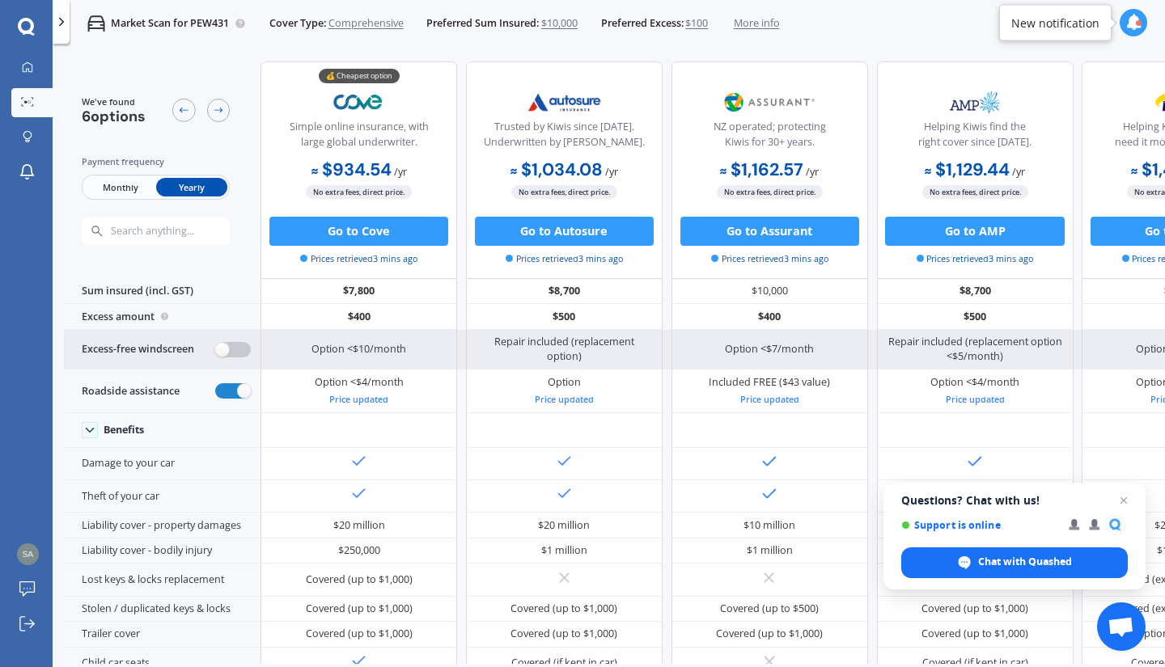
click at [235, 350] on label at bounding box center [233, 349] width 36 height 15
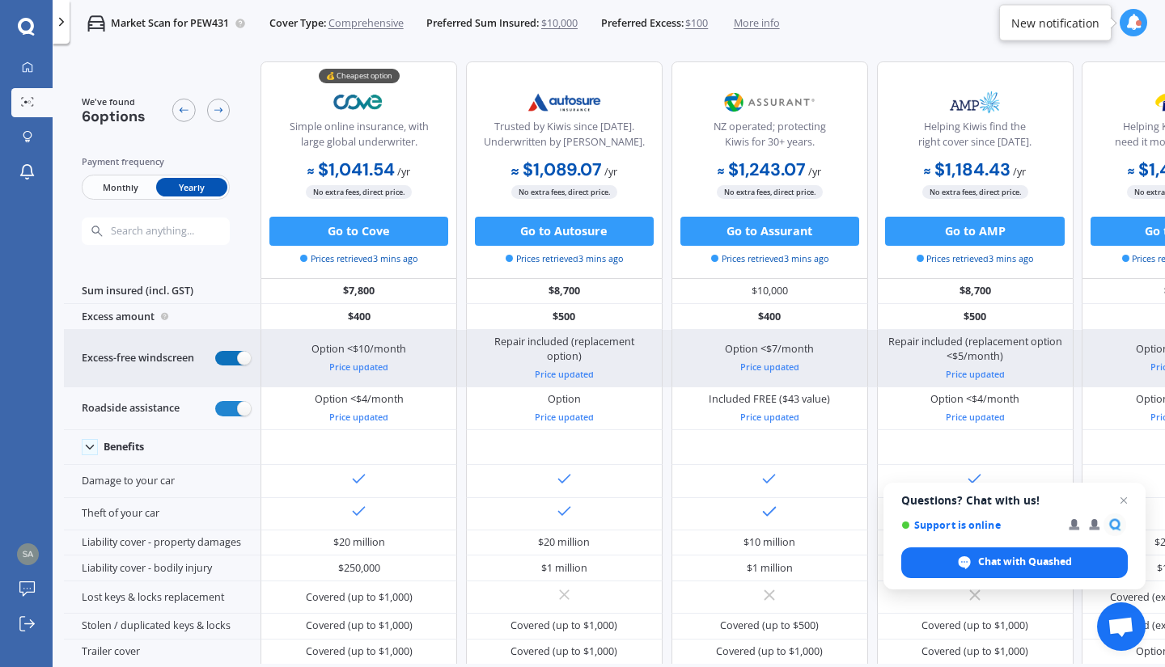
click at [235, 351] on label at bounding box center [233, 358] width 36 height 15
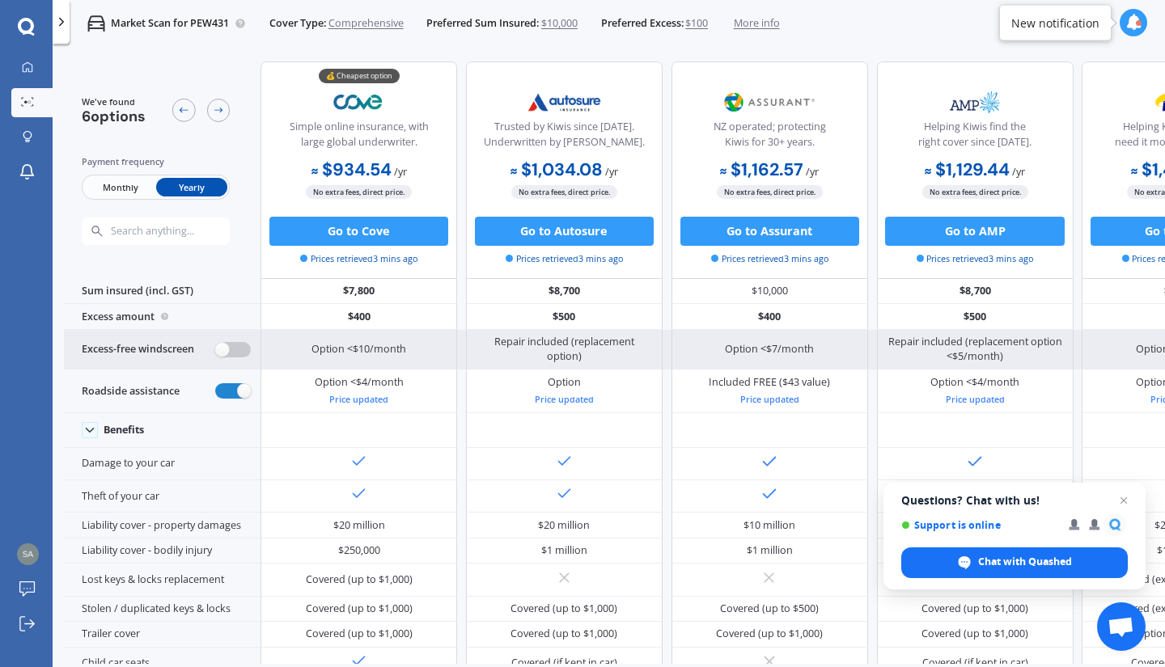
click at [235, 350] on label at bounding box center [233, 349] width 36 height 15
radio input "true"
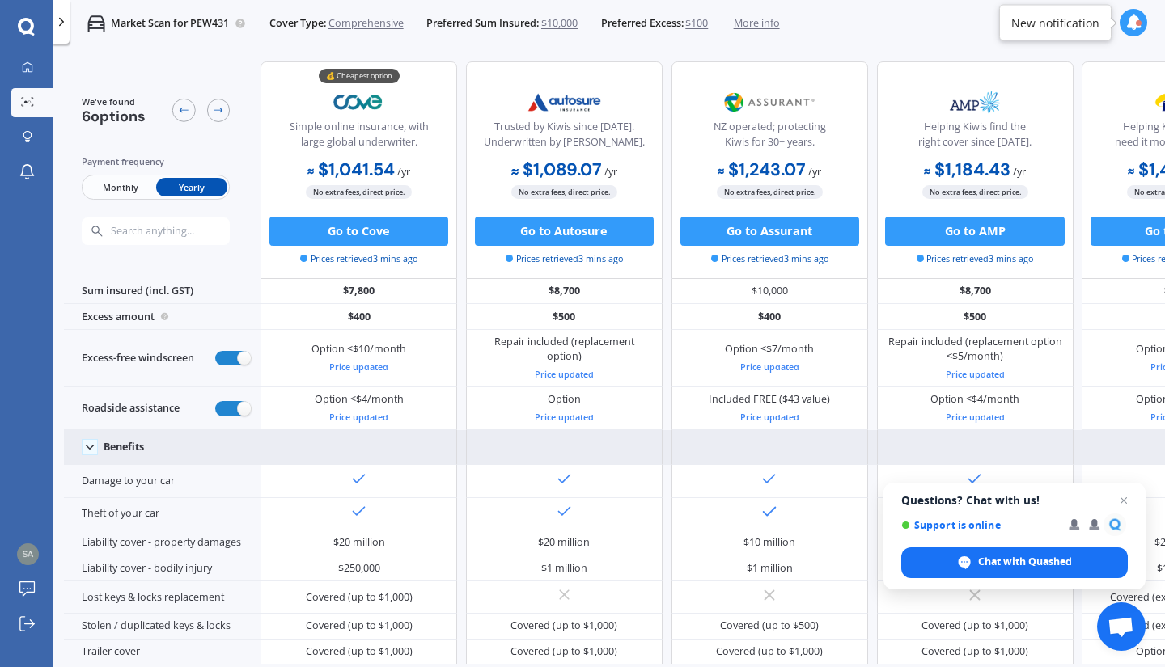
click at [95, 446] on icon at bounding box center [90, 447] width 15 height 15
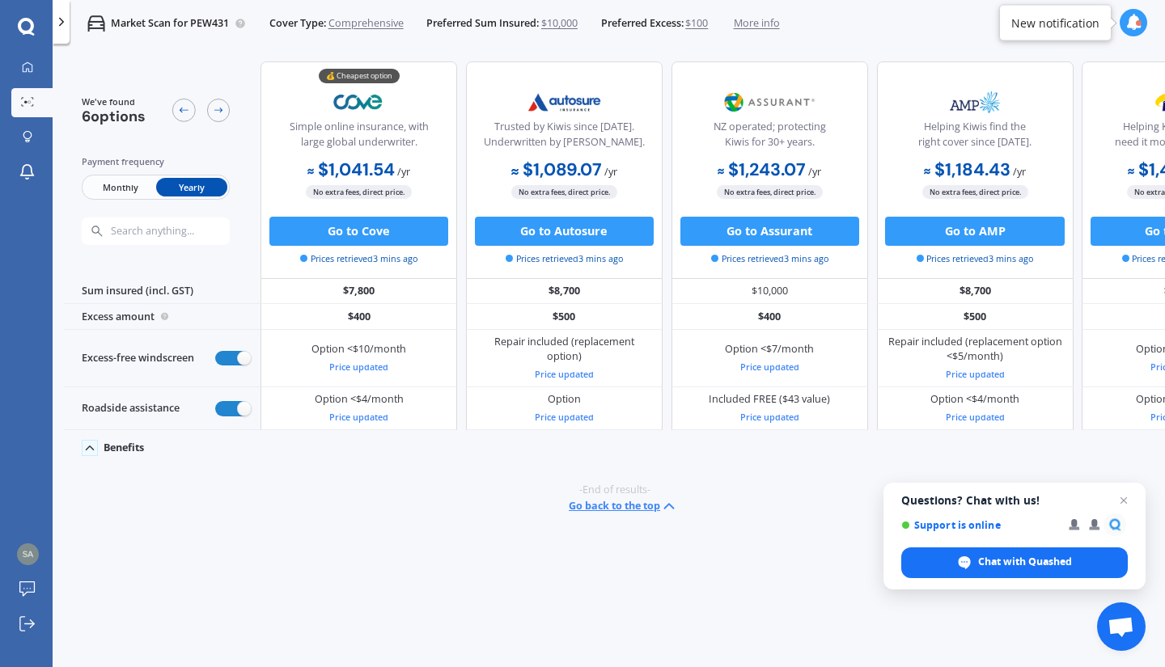
click at [95, 446] on icon at bounding box center [90, 448] width 15 height 15
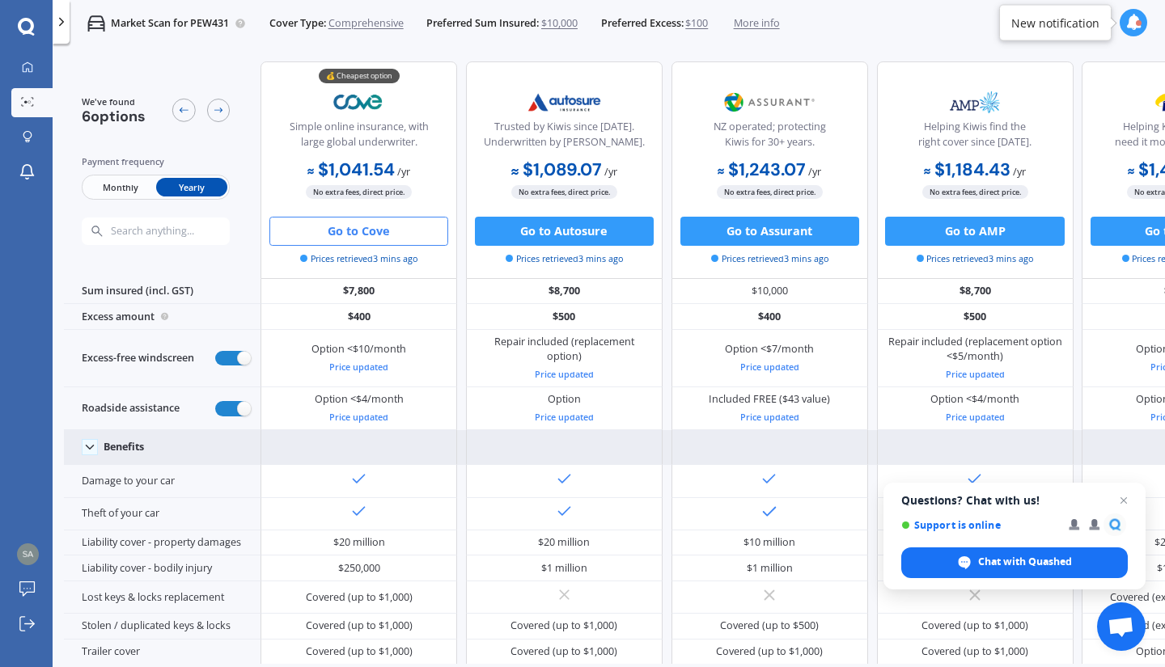
click at [385, 235] on button "Go to Cove" at bounding box center [358, 231] width 179 height 29
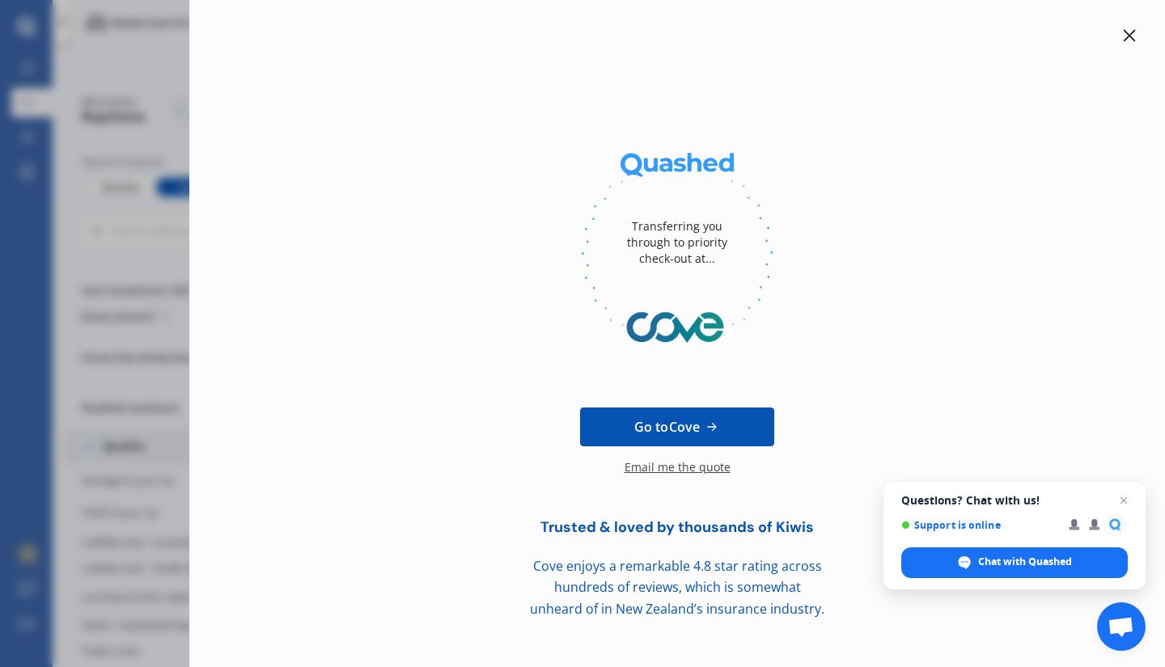
click at [1128, 39] on icon at bounding box center [1129, 35] width 13 height 13
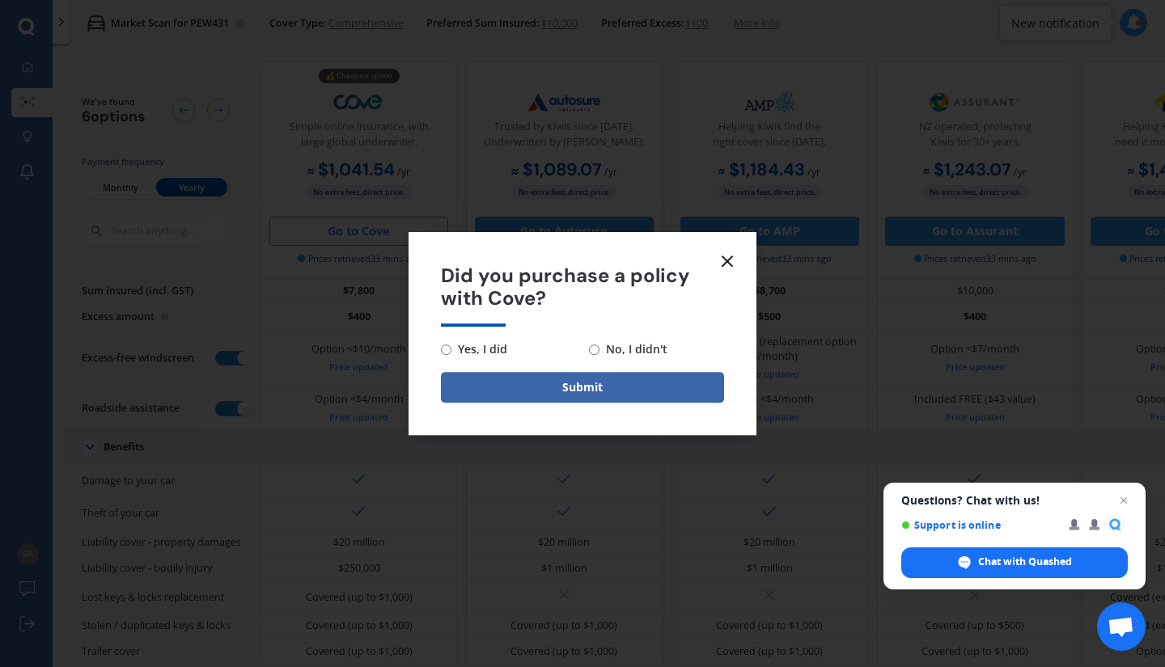
click at [598, 353] on input "No, I didn't" at bounding box center [594, 350] width 11 height 11
radio input "true"
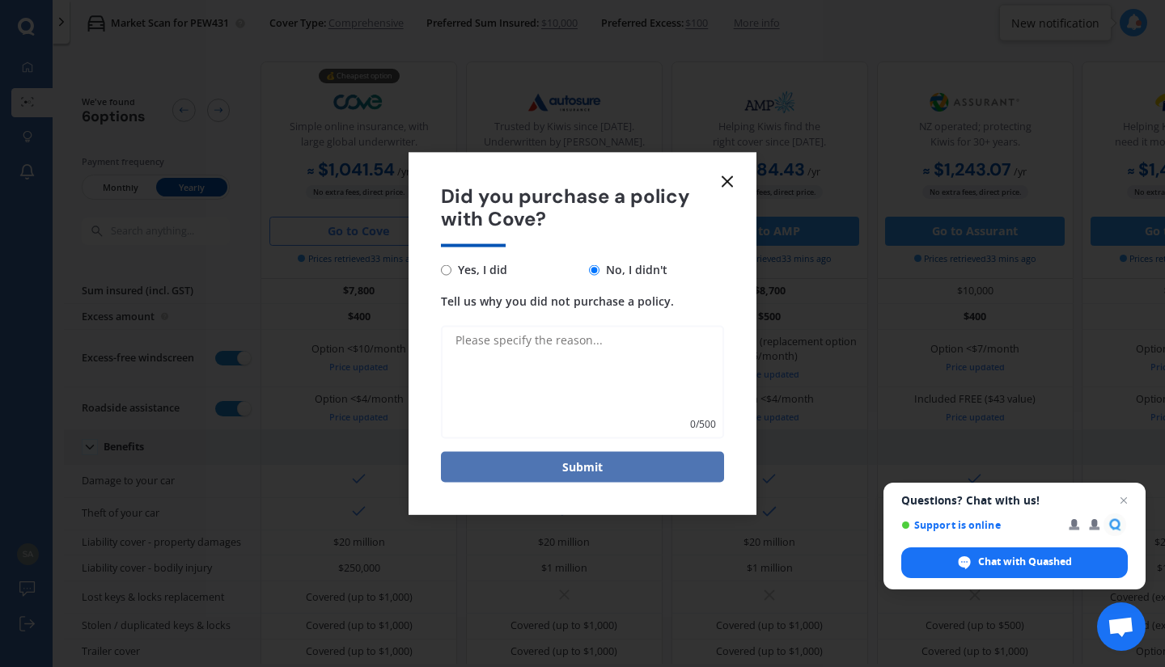
click at [569, 455] on button "Submit" at bounding box center [582, 467] width 283 height 31
click at [727, 185] on icon at bounding box center [726, 180] width 19 height 19
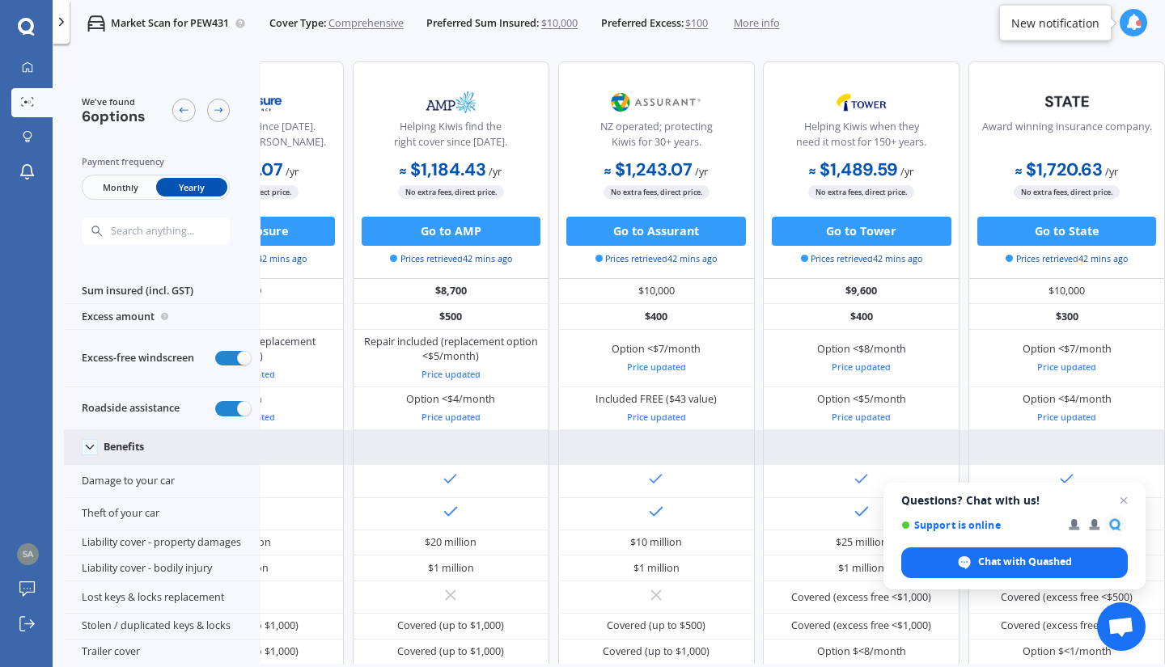
scroll to position [8, 0]
